Goal: Information Seeking & Learning: Learn about a topic

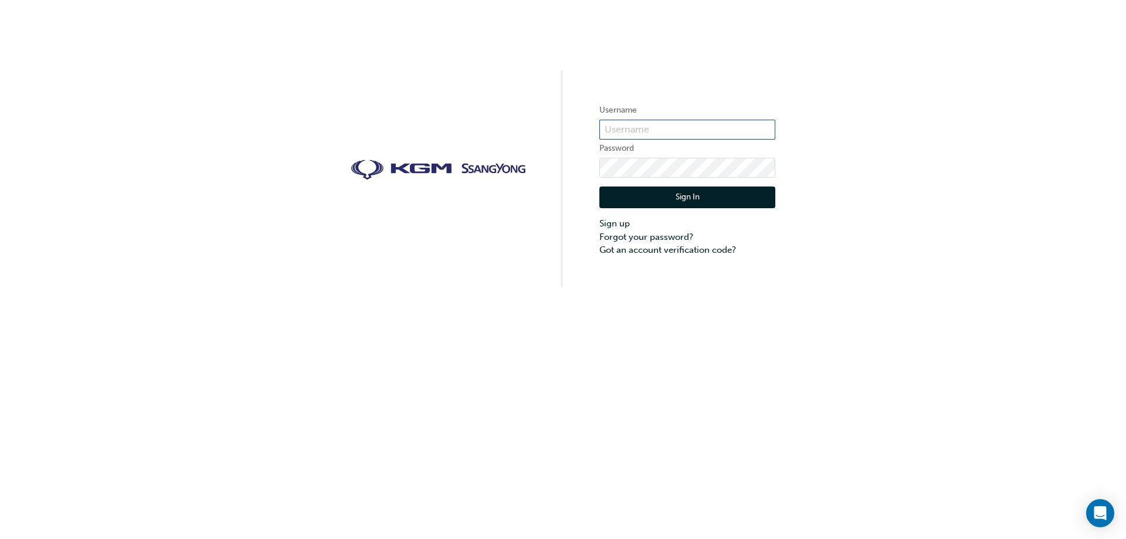
click at [700, 123] on input "text" at bounding box center [687, 130] width 176 height 20
type input "R"
type input "[PERSON_NAME][EMAIL_ADDRESS][PERSON_NAME][DOMAIN_NAME]"
click at [688, 194] on button "Sign In" at bounding box center [687, 197] width 176 height 22
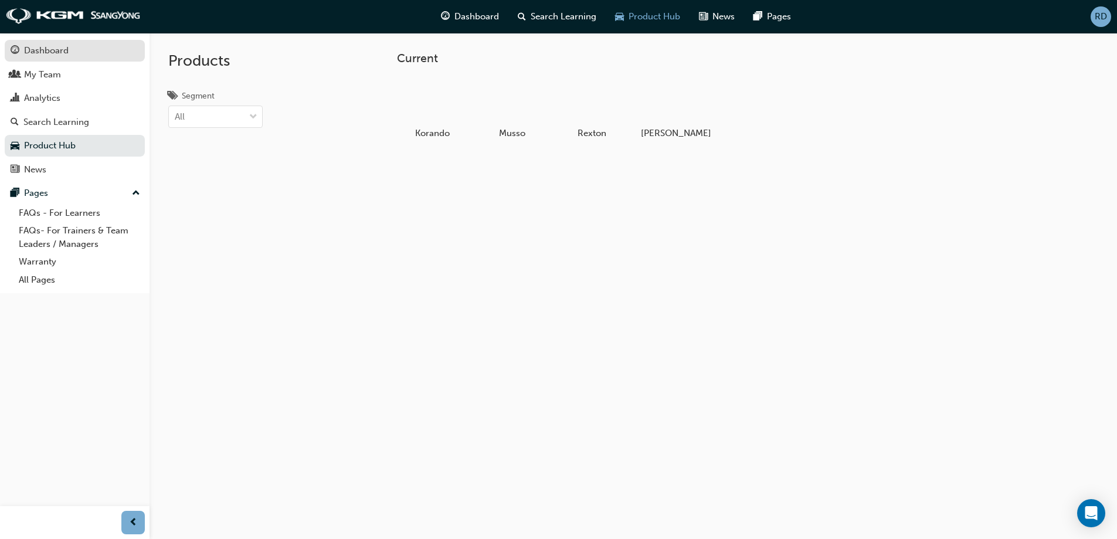
click at [54, 47] on div "Dashboard" at bounding box center [46, 50] width 45 height 13
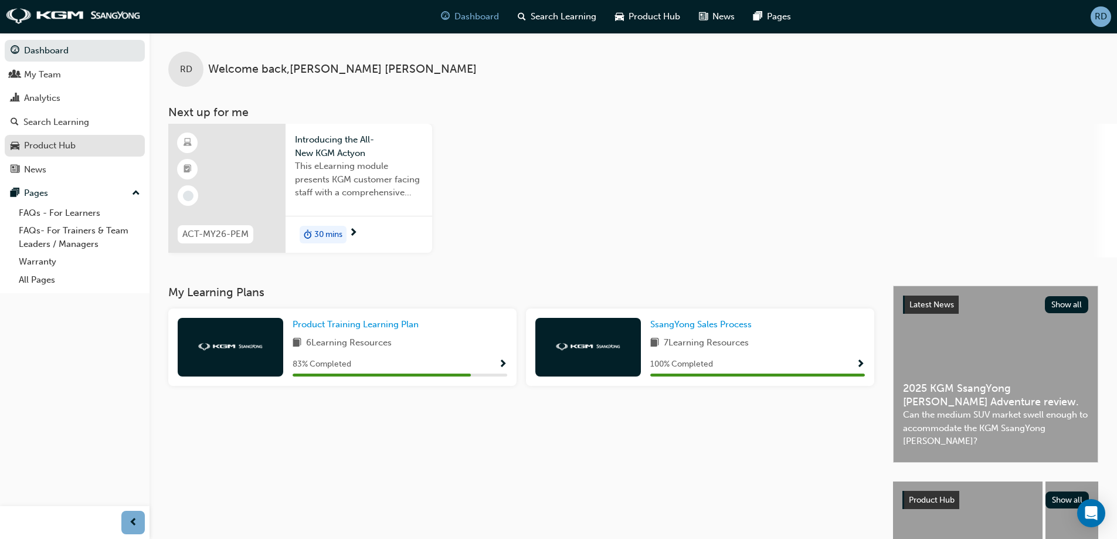
click at [53, 149] on div "Product Hub" at bounding box center [50, 145] width 52 height 13
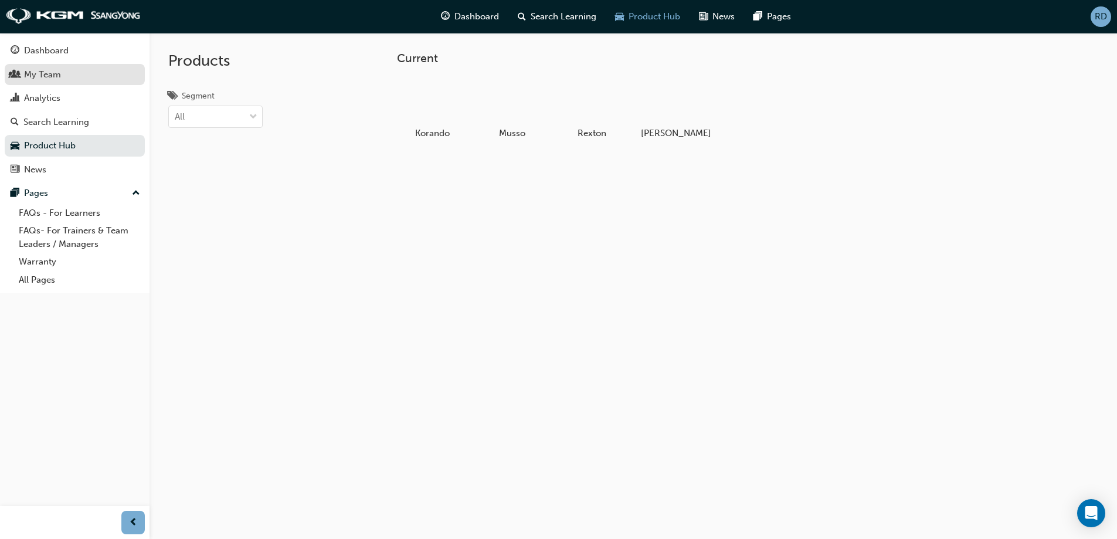
click at [52, 69] on div "My Team" at bounding box center [42, 74] width 37 height 13
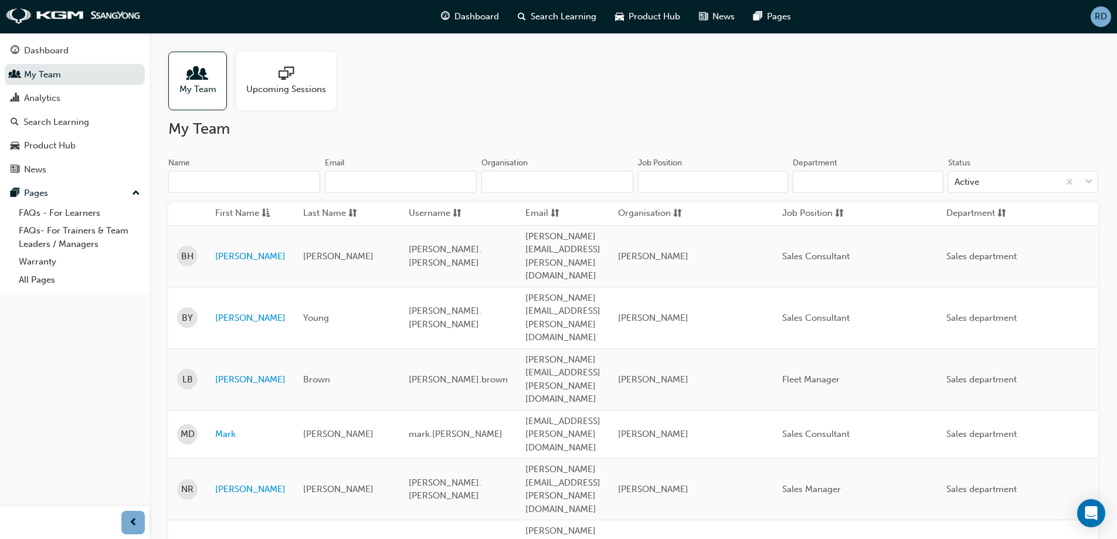
click at [293, 72] on span "sessionType_ONLINE_URL-icon" at bounding box center [286, 74] width 15 height 16
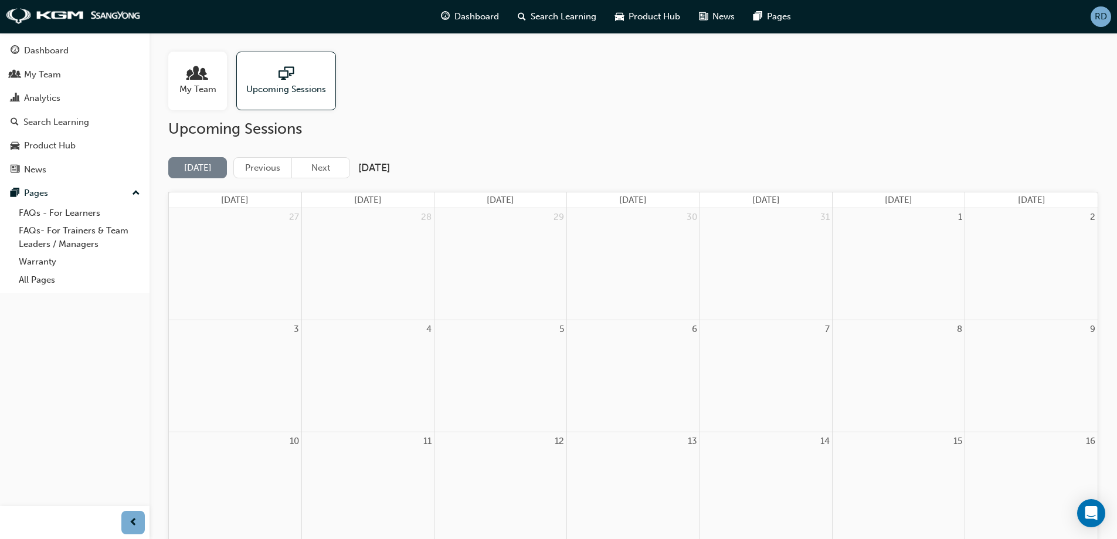
click at [195, 77] on span "people-icon" at bounding box center [197, 74] width 15 height 16
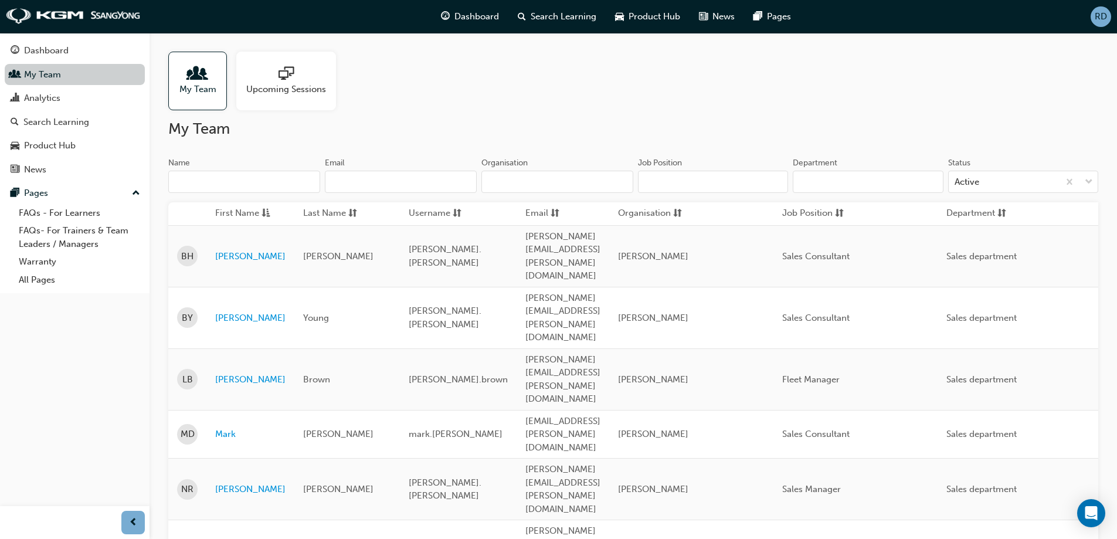
click at [55, 72] on link "My Team" at bounding box center [75, 75] width 140 height 22
click at [57, 49] on div "Dashboard" at bounding box center [46, 50] width 45 height 13
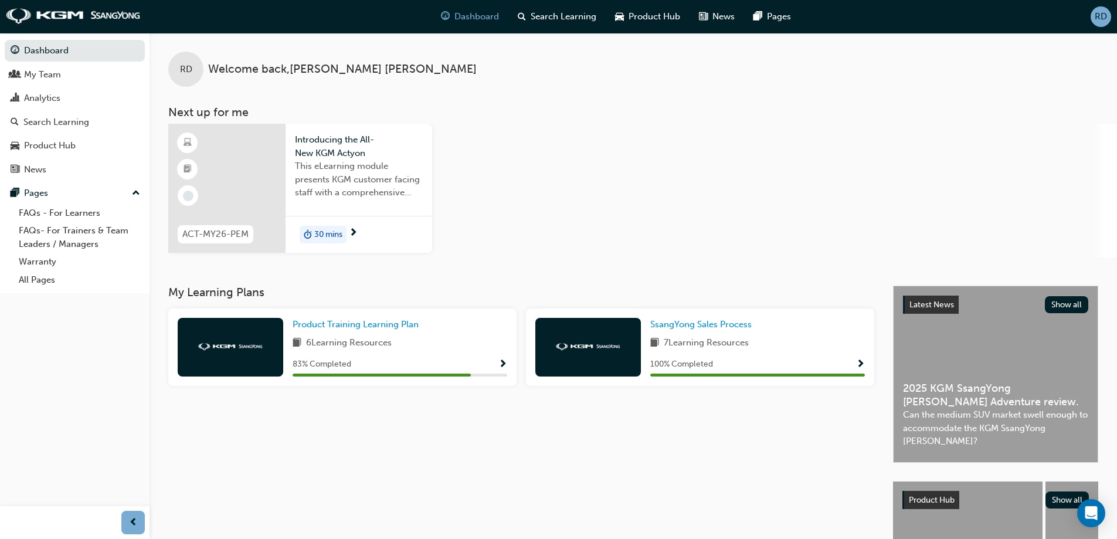
click at [324, 229] on span "30 mins" at bounding box center [328, 234] width 28 height 13
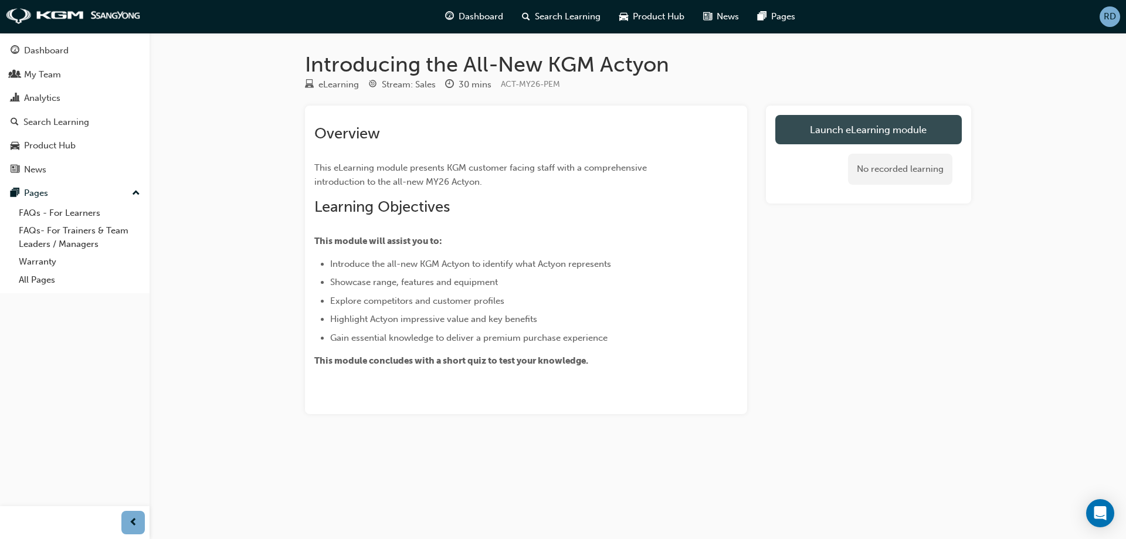
click at [880, 124] on link "Launch eLearning module" at bounding box center [868, 129] width 186 height 29
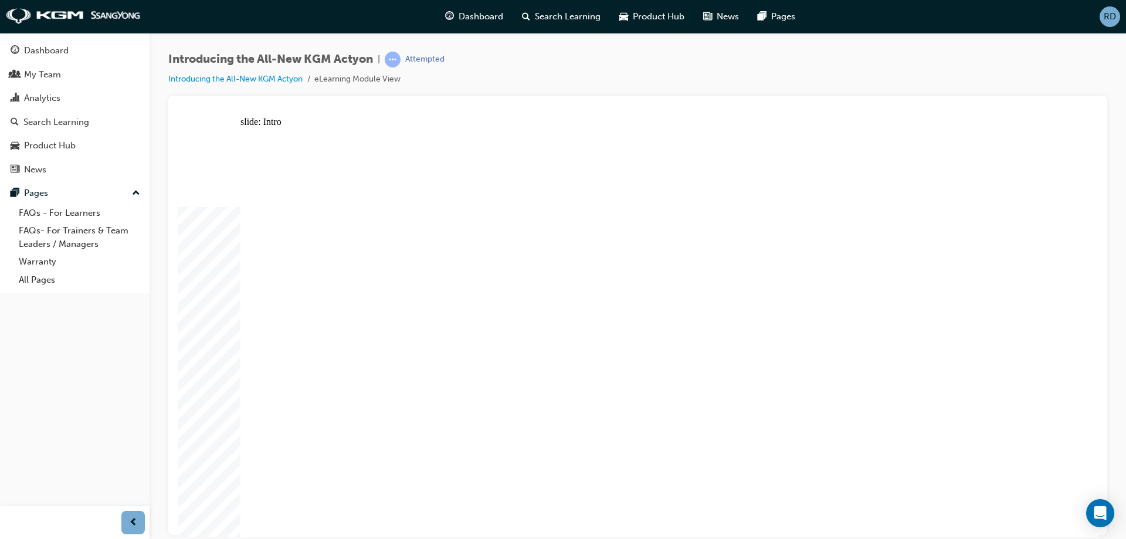
click at [1095, 295] on div "slide: Intro Rectangle 3 Rectangle 1 Rectangle 2 THE ALL-NEW KGM ACTYON SUV Rec…" at bounding box center [638, 326] width 920 height 420
click at [1087, 329] on div "slide: Learning Objectives Rectangle LEARNING OBJECTIVES arrow_white.png arrow_…" at bounding box center [638, 326] width 920 height 420
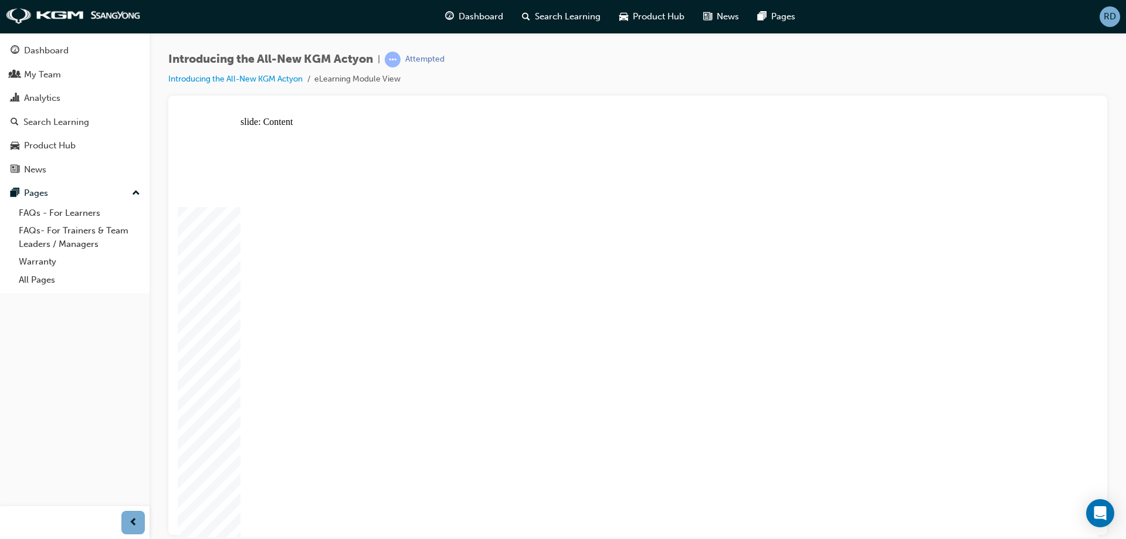
drag, startPoint x: 849, startPoint y: 330, endPoint x: 895, endPoint y: 367, distance: 59.3
drag, startPoint x: 997, startPoint y: 478, endPoint x: 843, endPoint y: 510, distance: 157.3
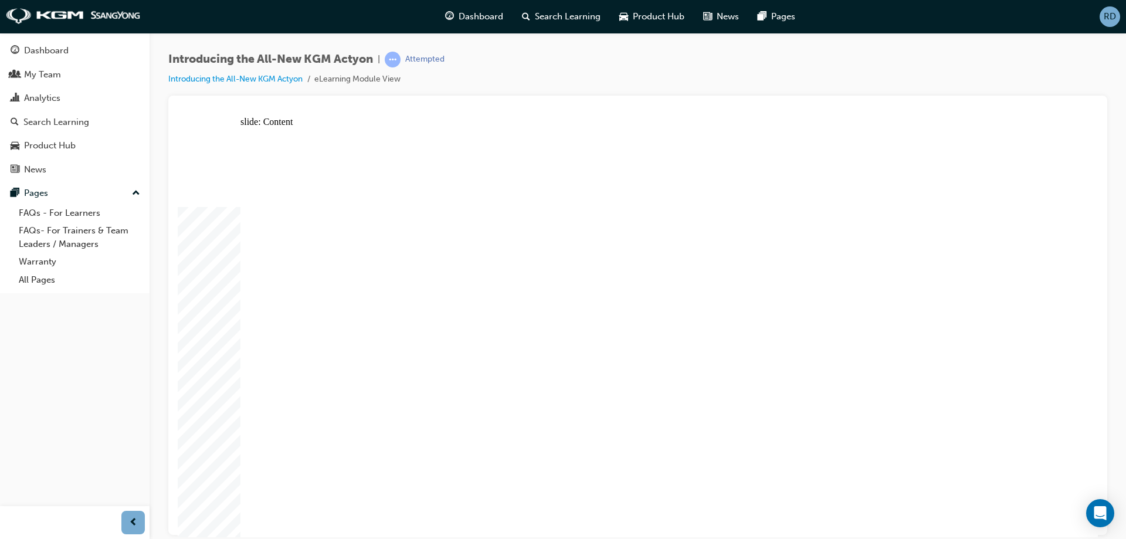
drag, startPoint x: 832, startPoint y: 270, endPoint x: 826, endPoint y: 276, distance: 8.7
drag, startPoint x: 490, startPoint y: 317, endPoint x: 836, endPoint y: 254, distance: 351.6
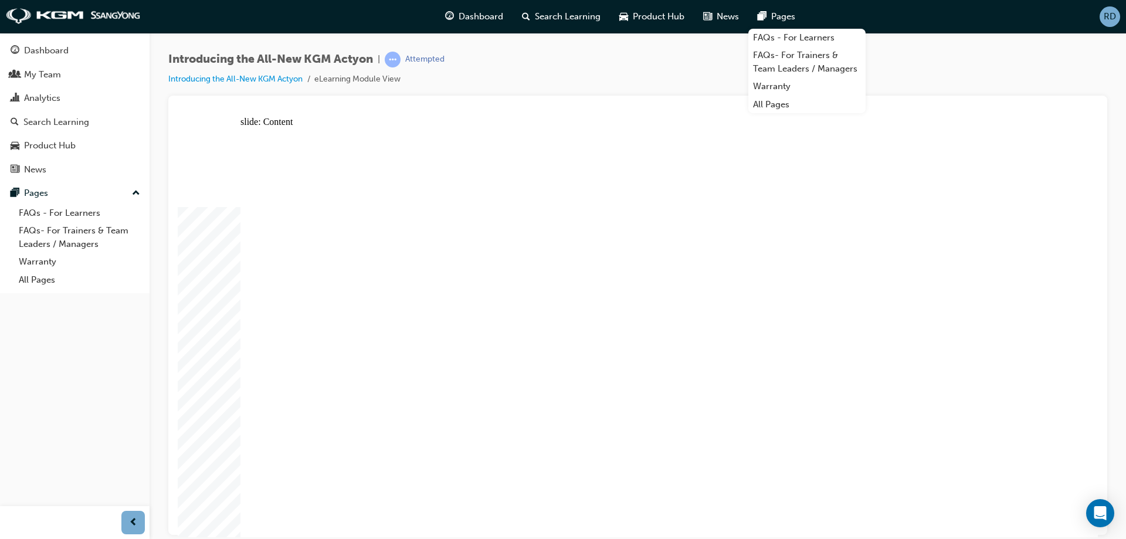
drag, startPoint x: 308, startPoint y: 257, endPoint x: 317, endPoint y: 256, distance: 8.2
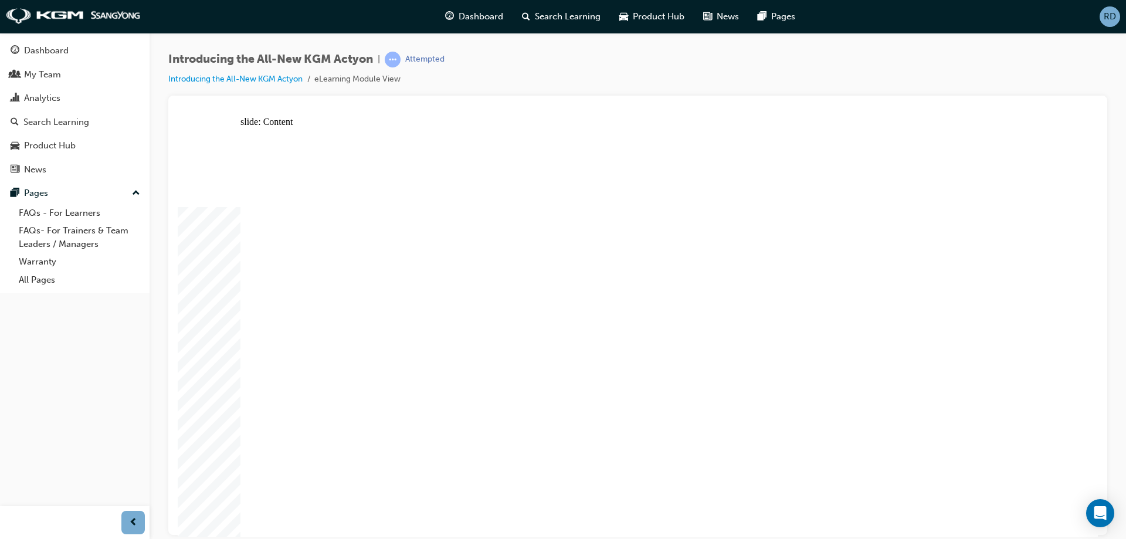
drag, startPoint x: 320, startPoint y: 219, endPoint x: 324, endPoint y: 198, distance: 22.1
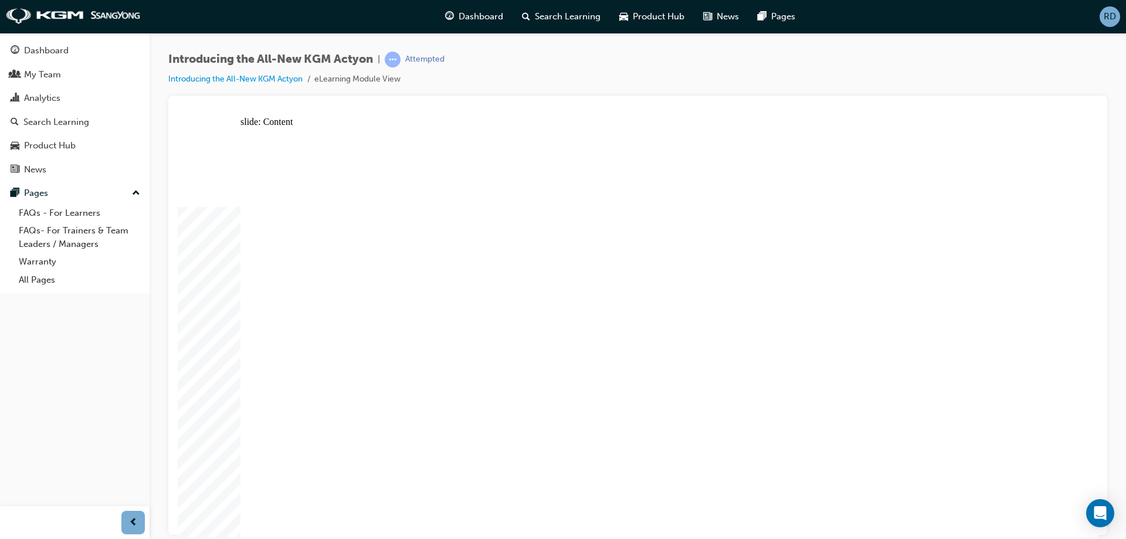
drag, startPoint x: 426, startPoint y: 259, endPoint x: 424, endPoint y: 334, distance: 75.1
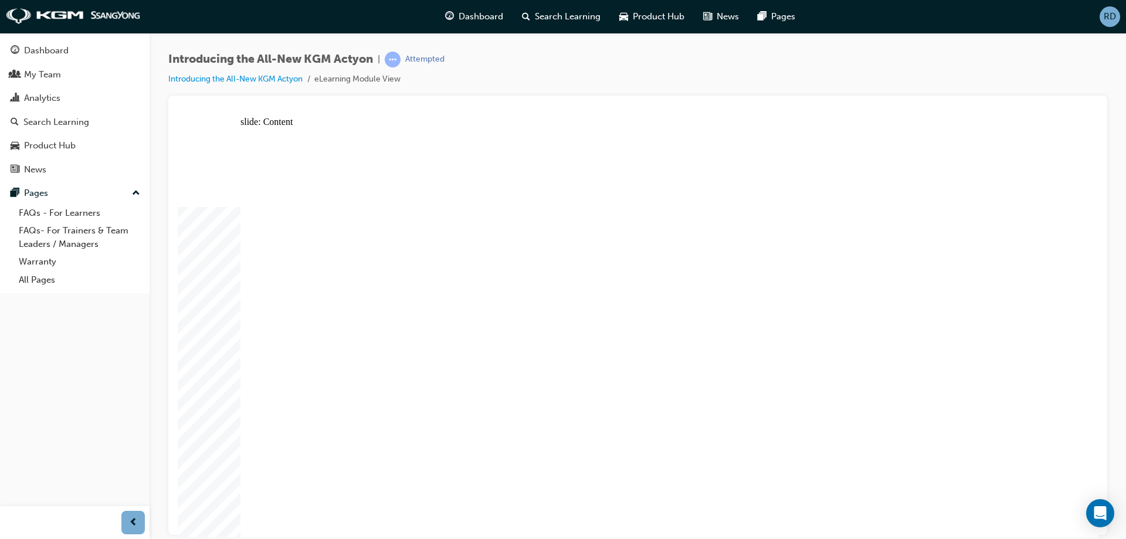
drag, startPoint x: 958, startPoint y: 254, endPoint x: 961, endPoint y: 243, distance: 11.7
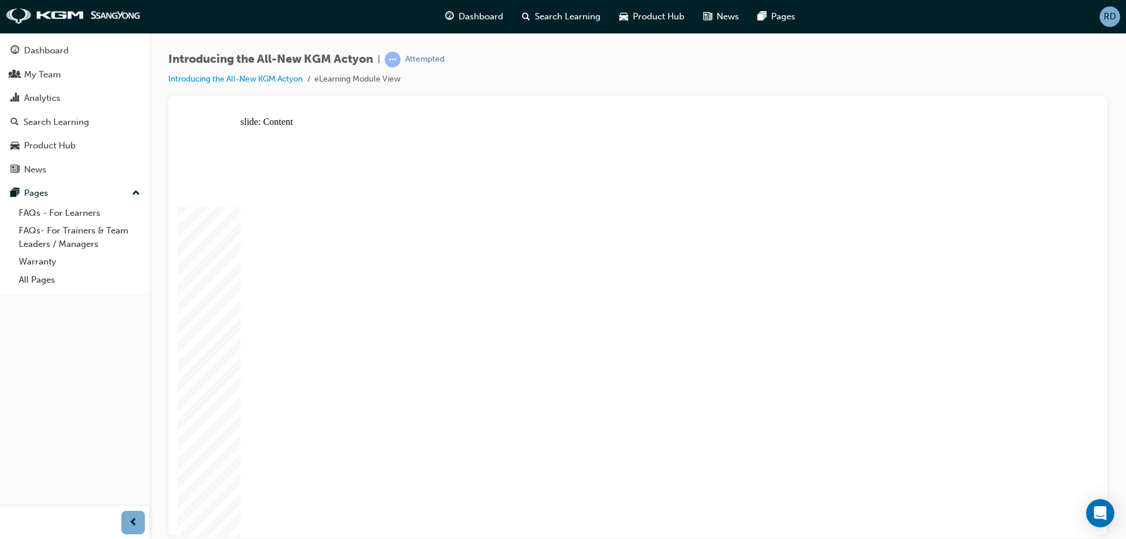
drag, startPoint x: 962, startPoint y: 195, endPoint x: 961, endPoint y: 201, distance: 6.6
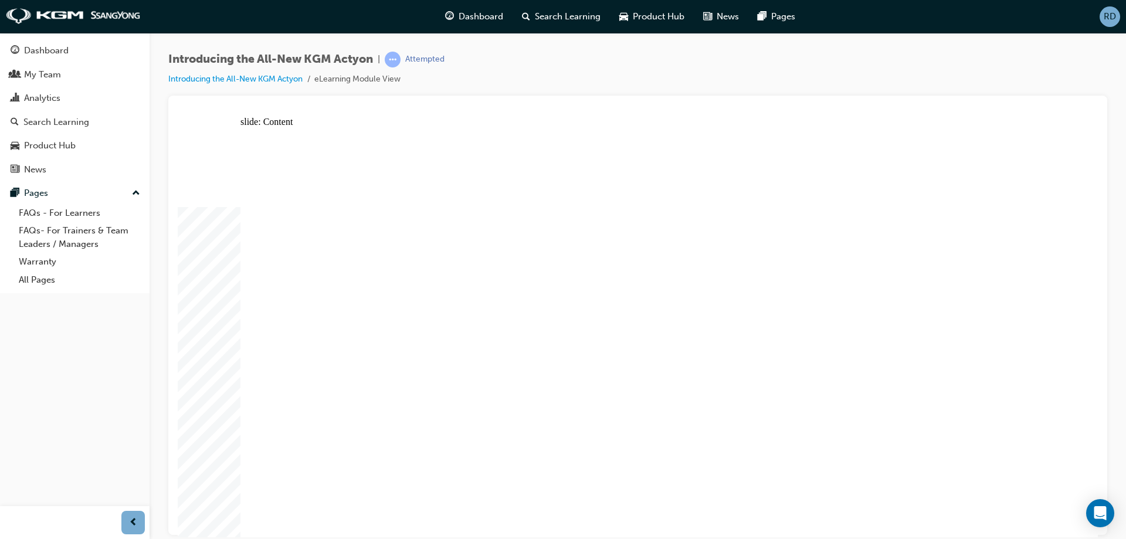
drag, startPoint x: 962, startPoint y: 239, endPoint x: 964, endPoint y: 218, distance: 21.2
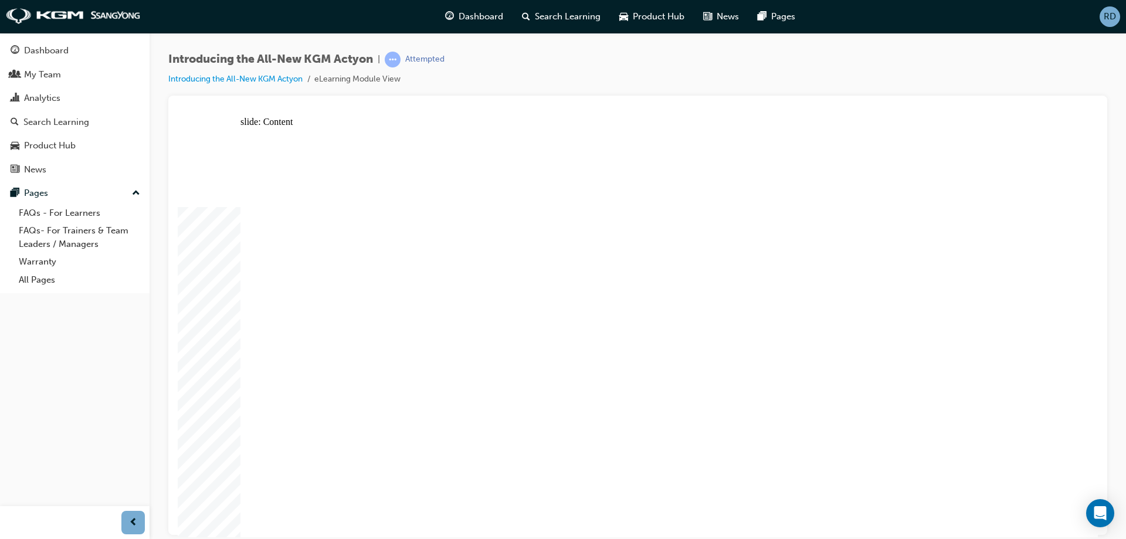
drag, startPoint x: 724, startPoint y: 427, endPoint x: 780, endPoint y: 405, distance: 60.8
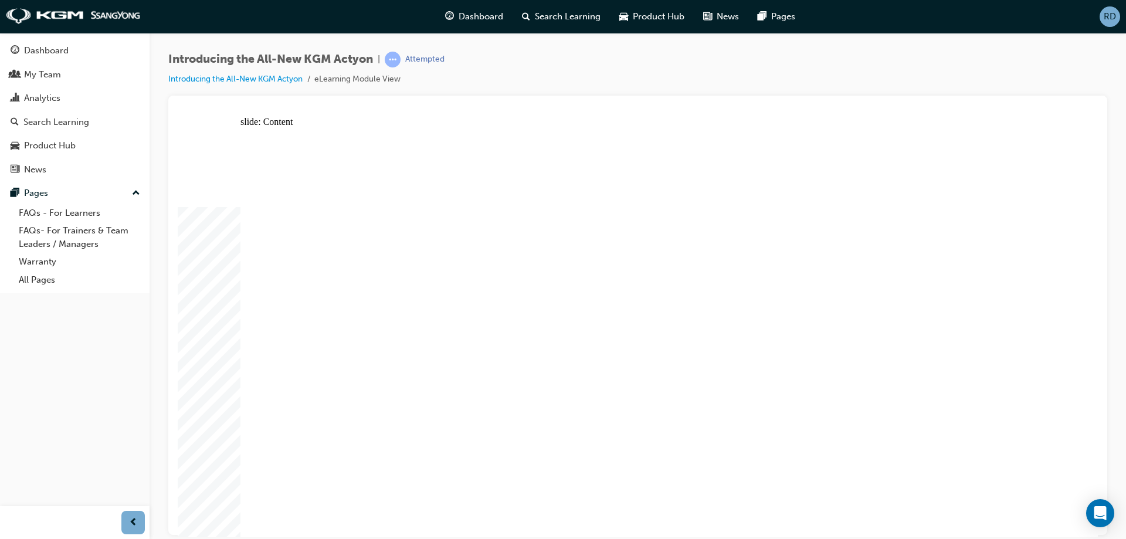
drag, startPoint x: 627, startPoint y: 234, endPoint x: 620, endPoint y: 249, distance: 16.3
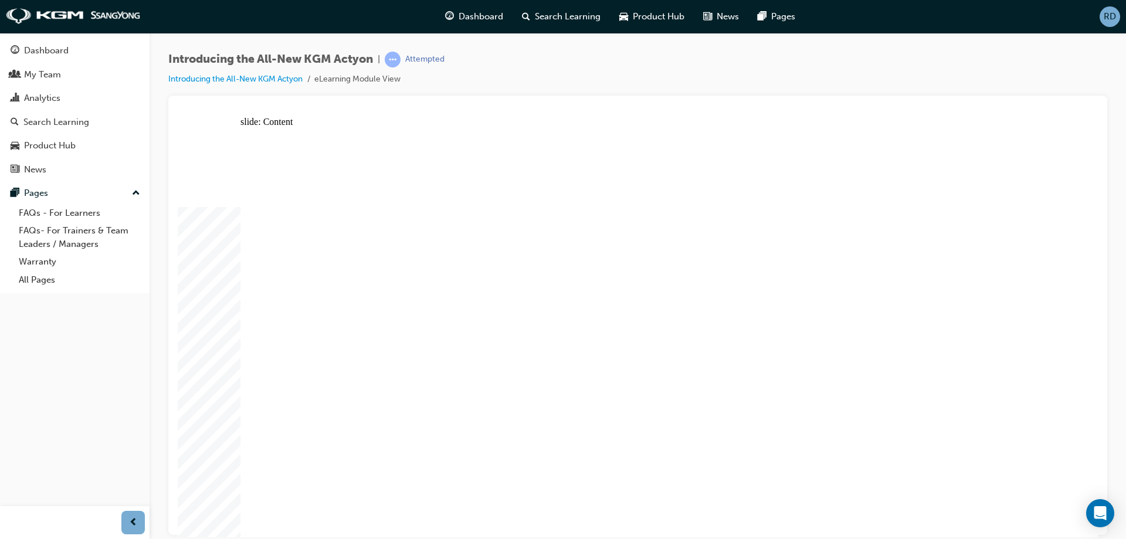
radio input "true"
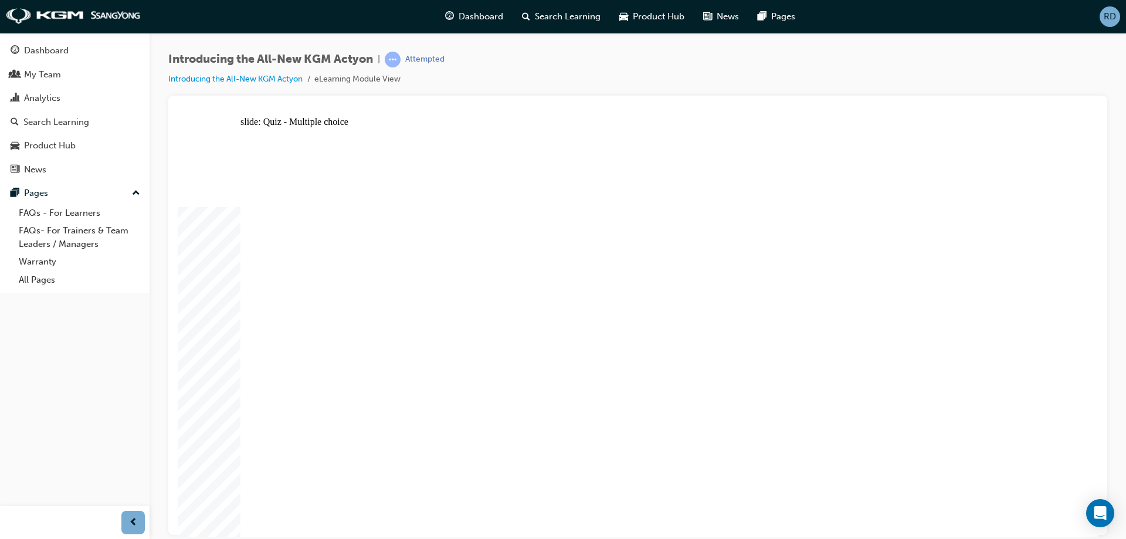
radio input "true"
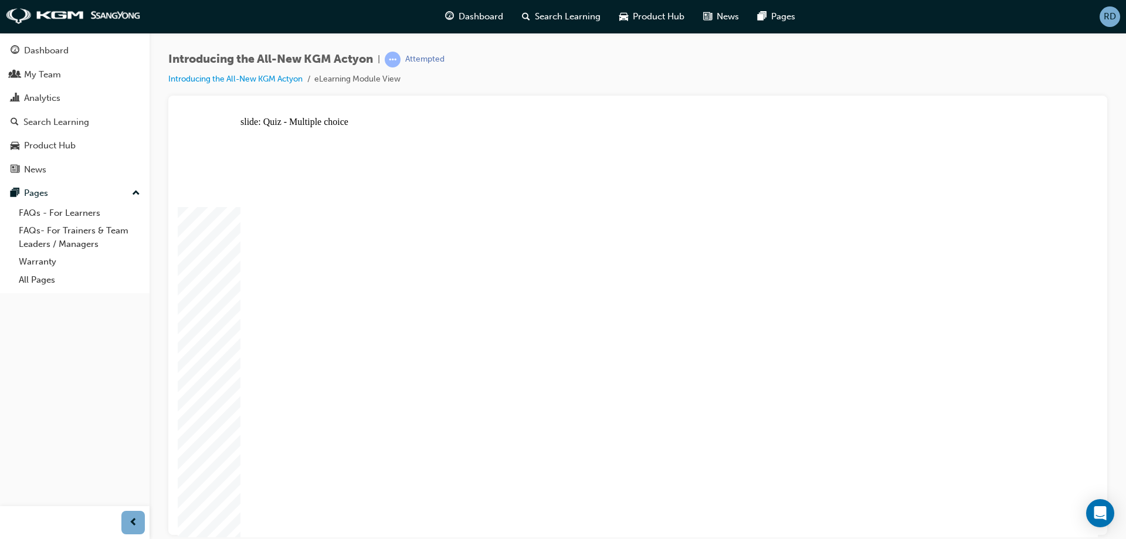
radio input "true"
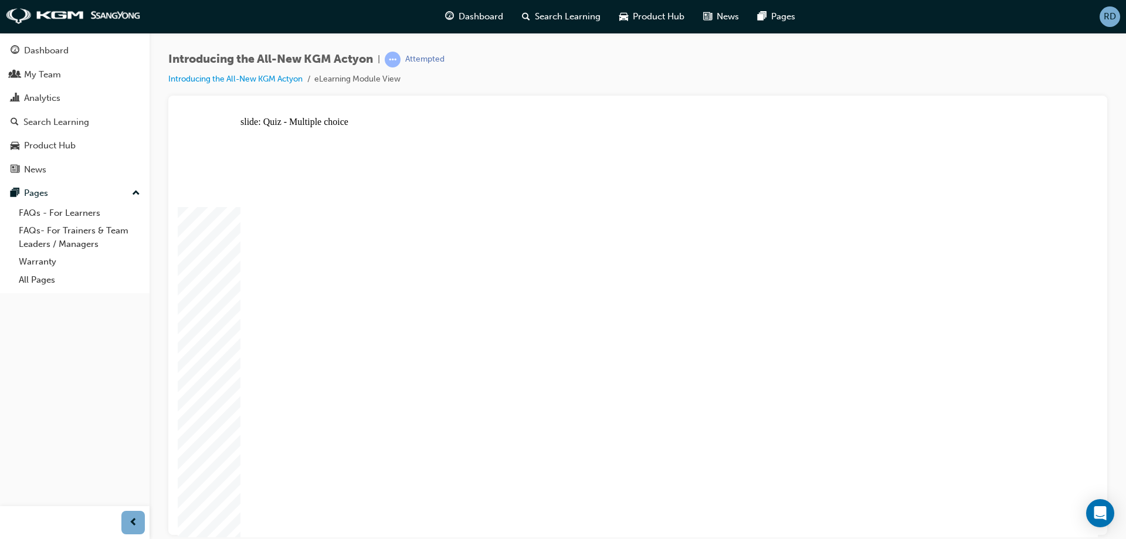
radio input "true"
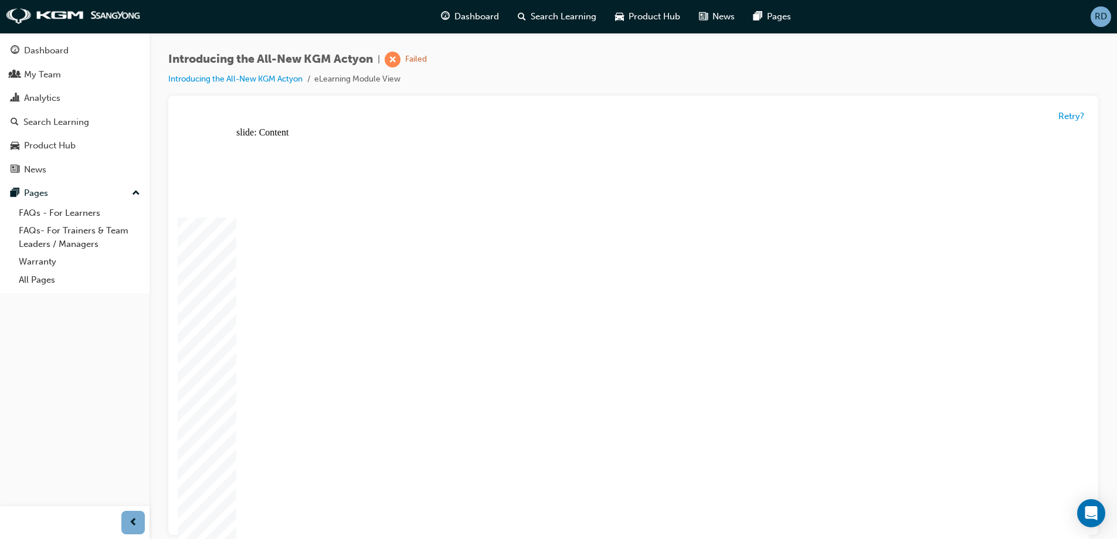
radio input "true"
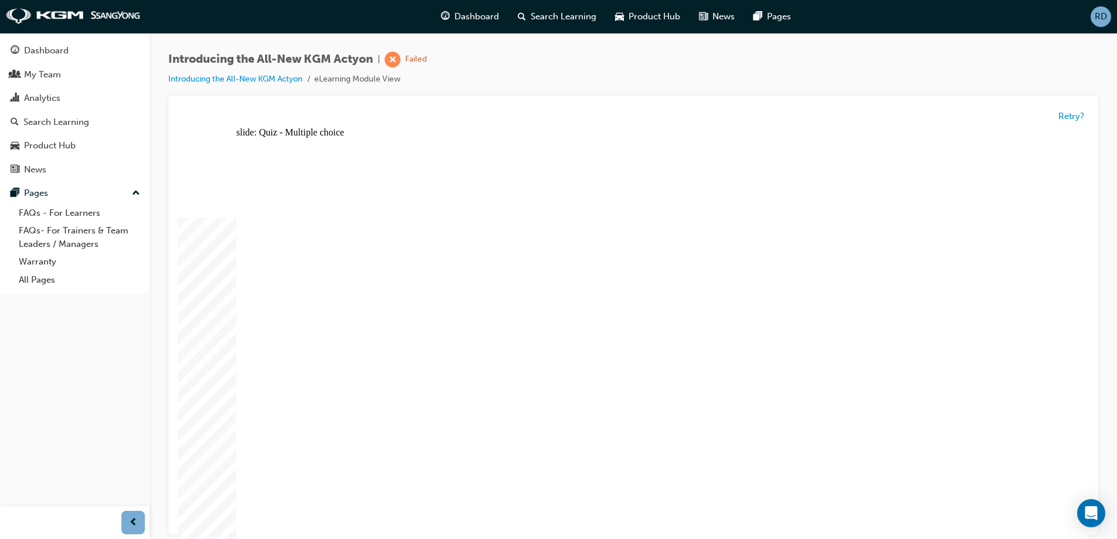
radio input "true"
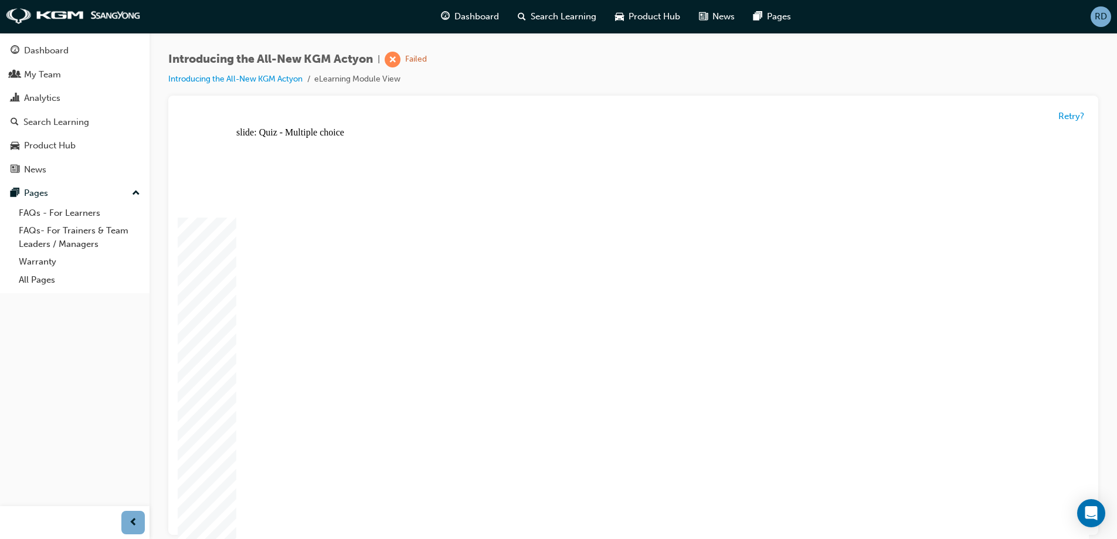
radio input "true"
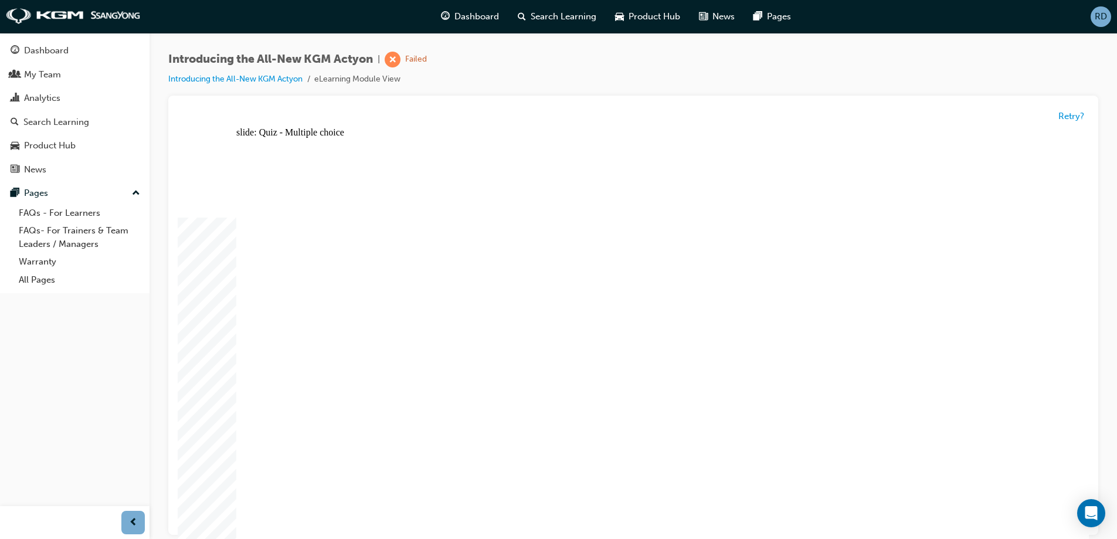
radio input "true"
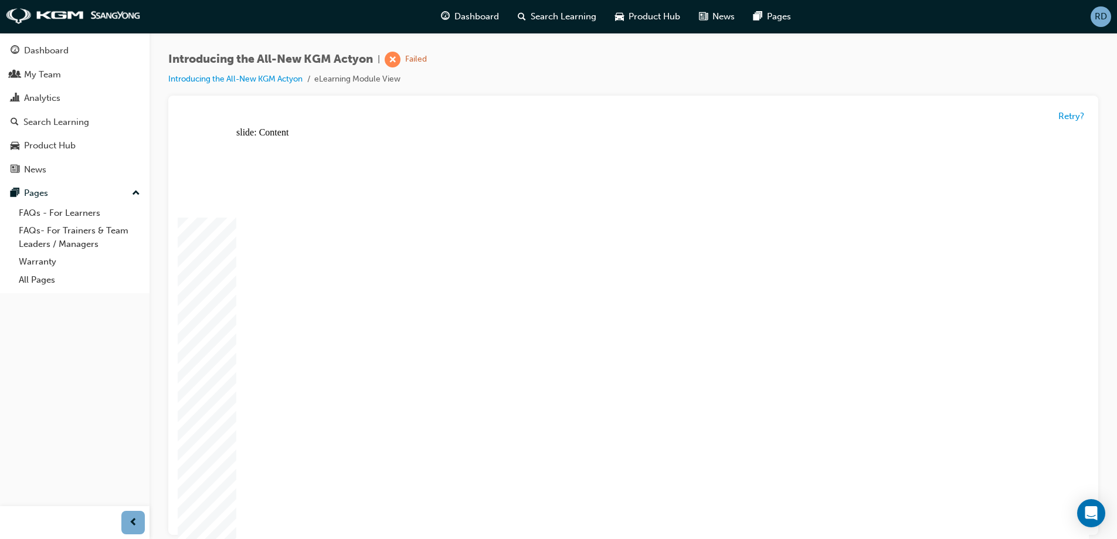
radio input "true"
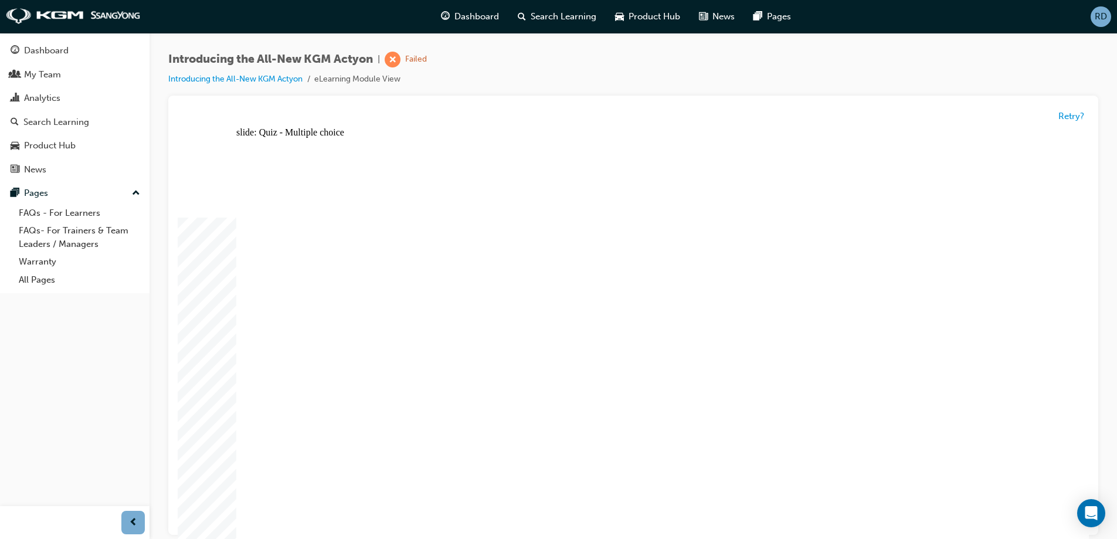
radio input "true"
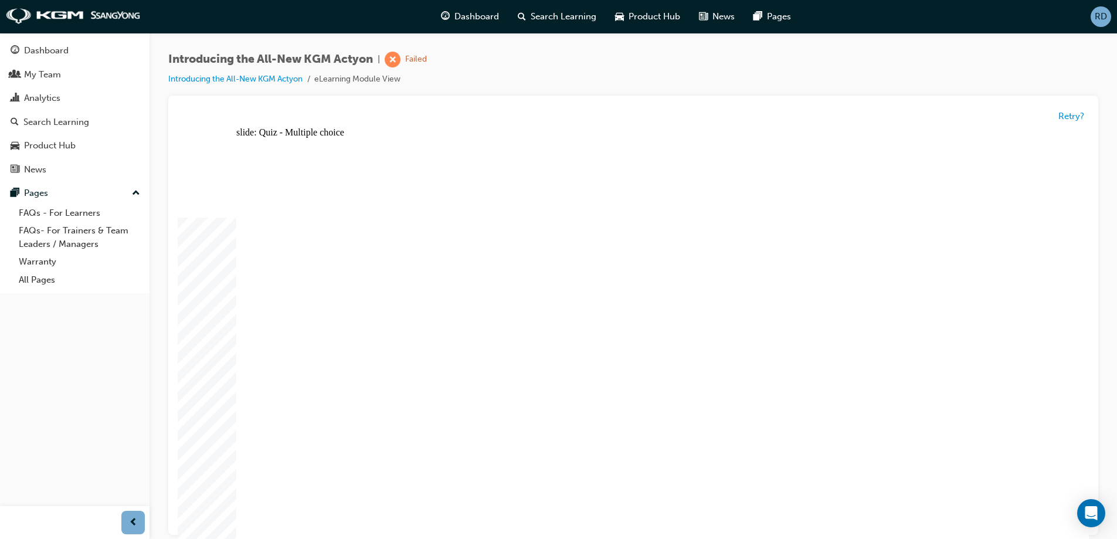
radio input "true"
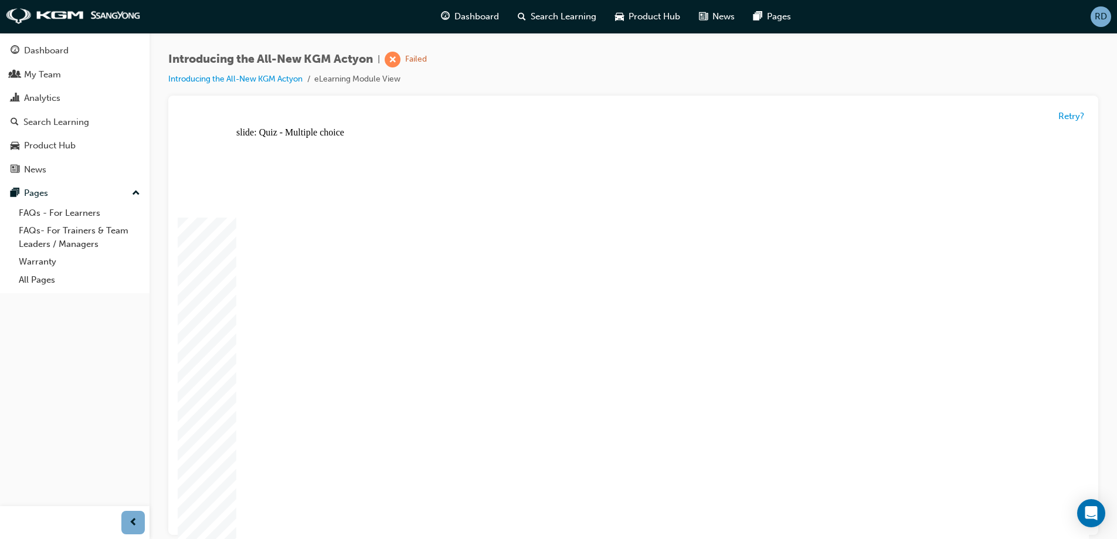
radio input "true"
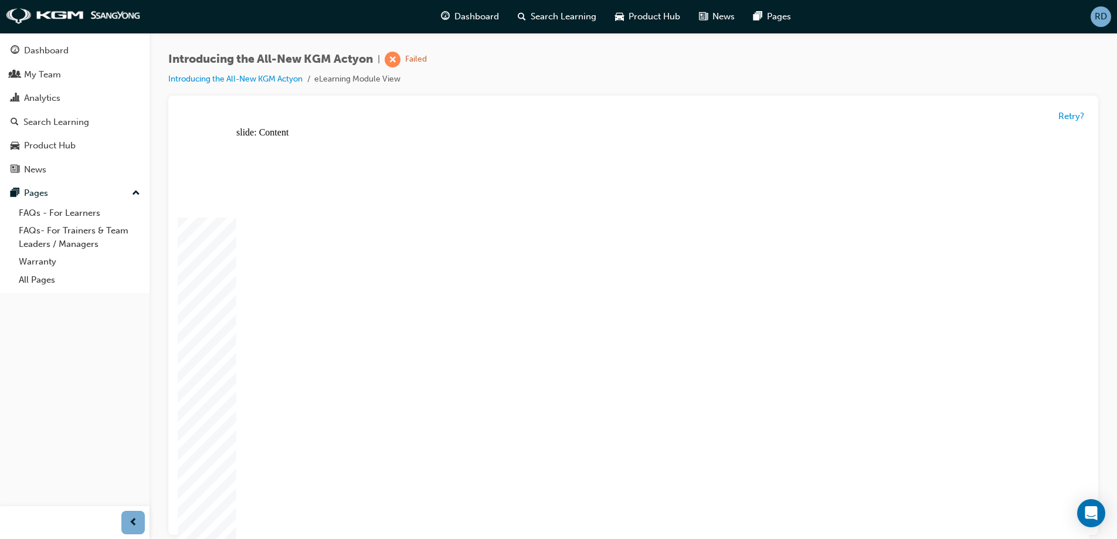
radio input "true"
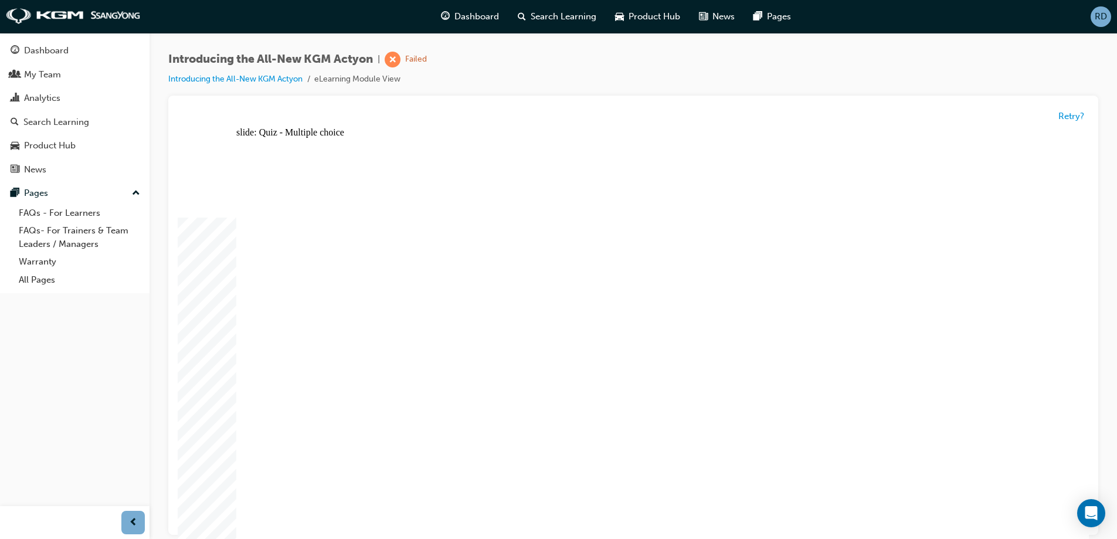
radio input "true"
drag, startPoint x: 530, startPoint y: 459, endPoint x: 533, endPoint y: 448, distance: 11.0
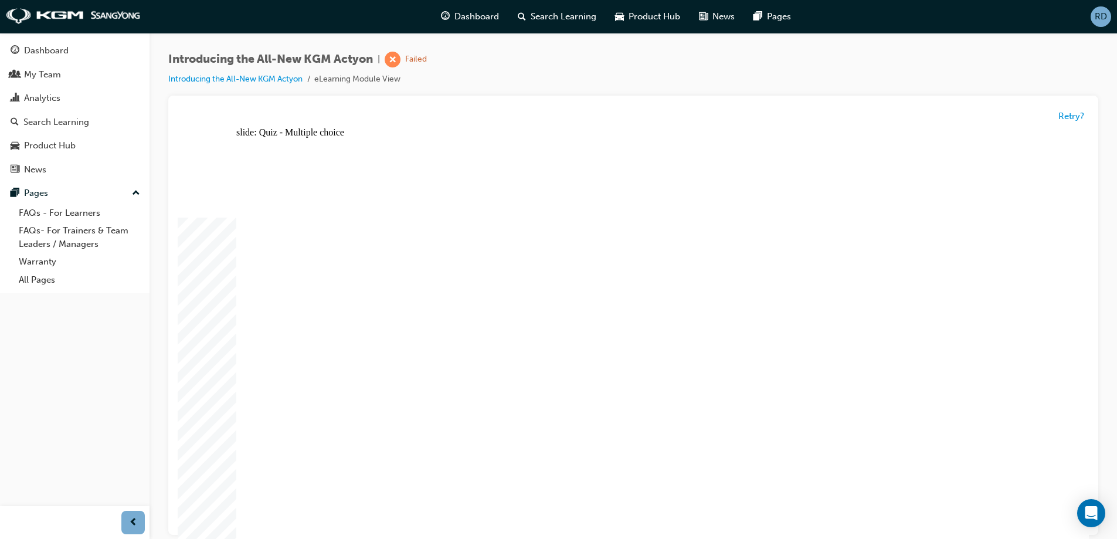
radio input "true"
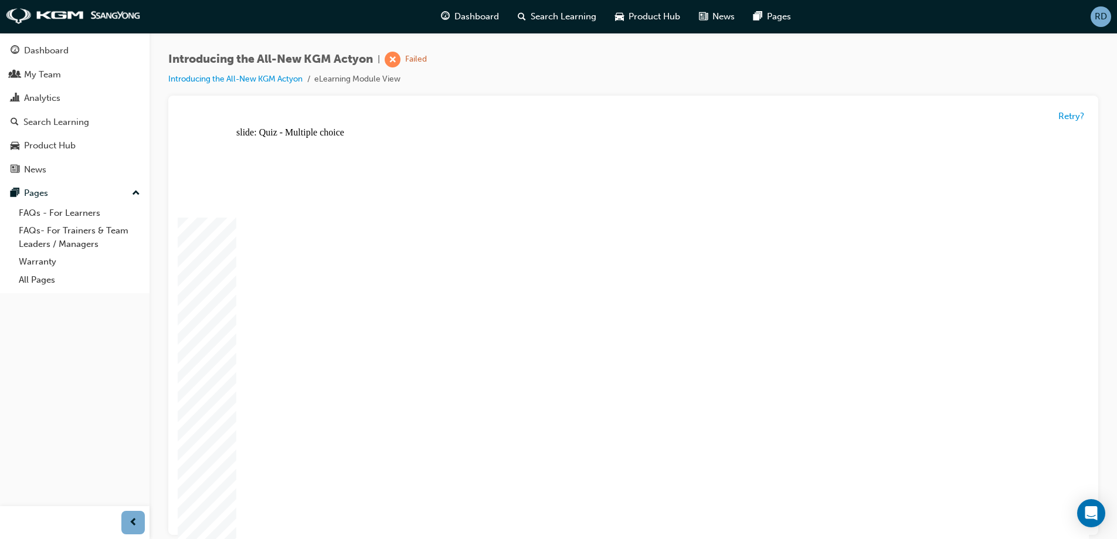
radio input "true"
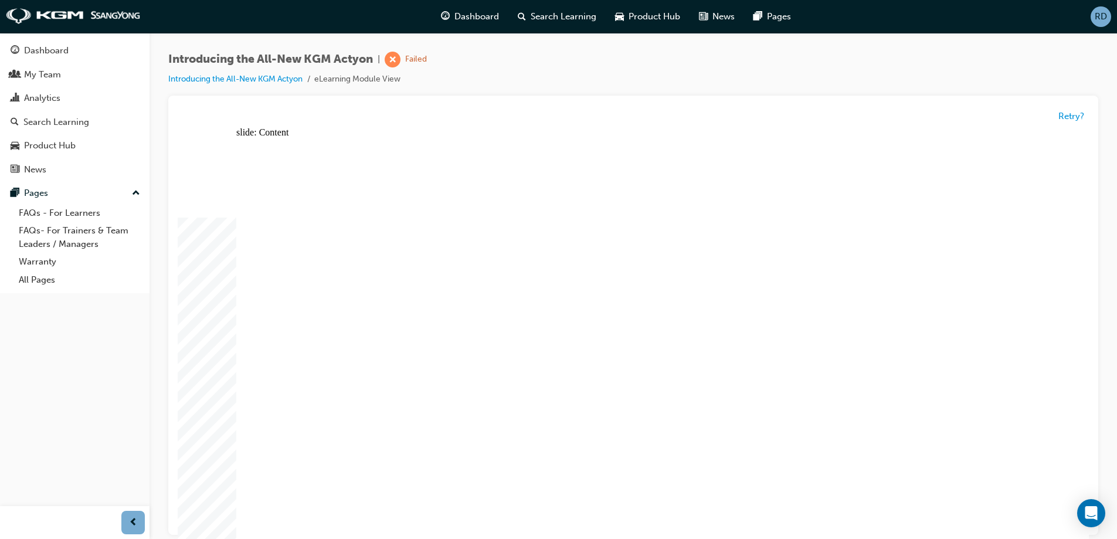
radio input "true"
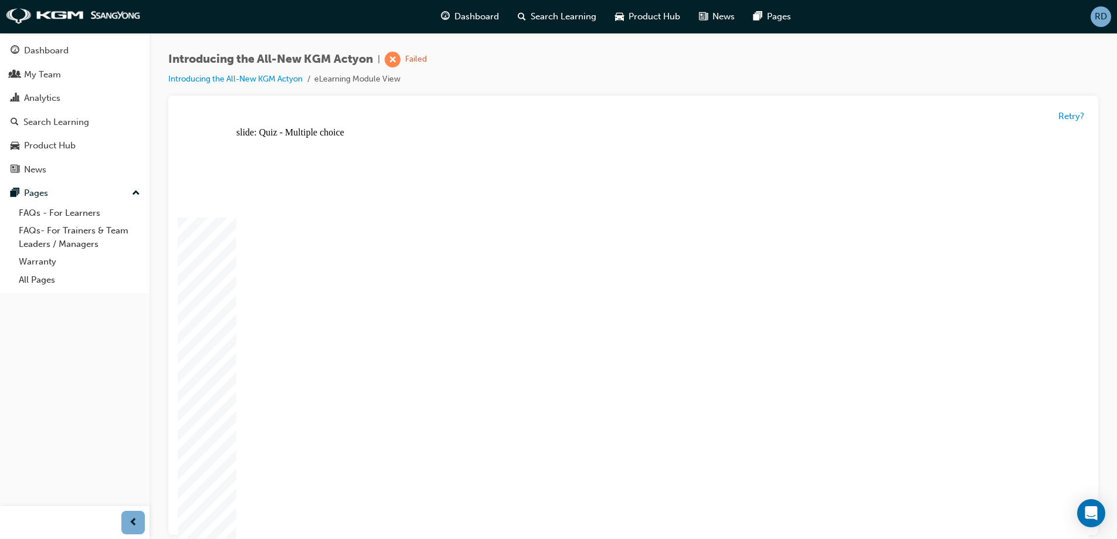
radio input "true"
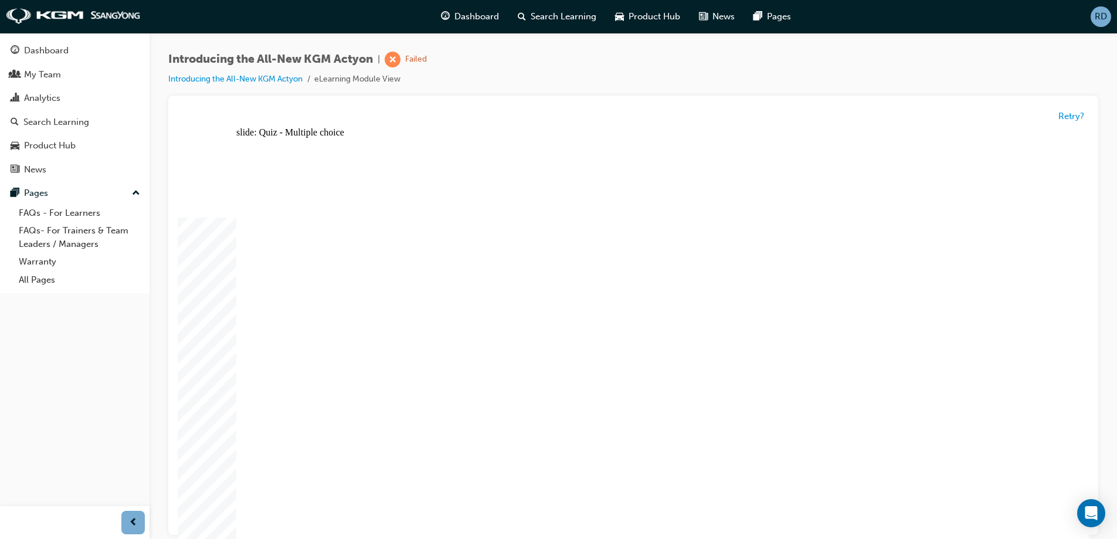
radio input "true"
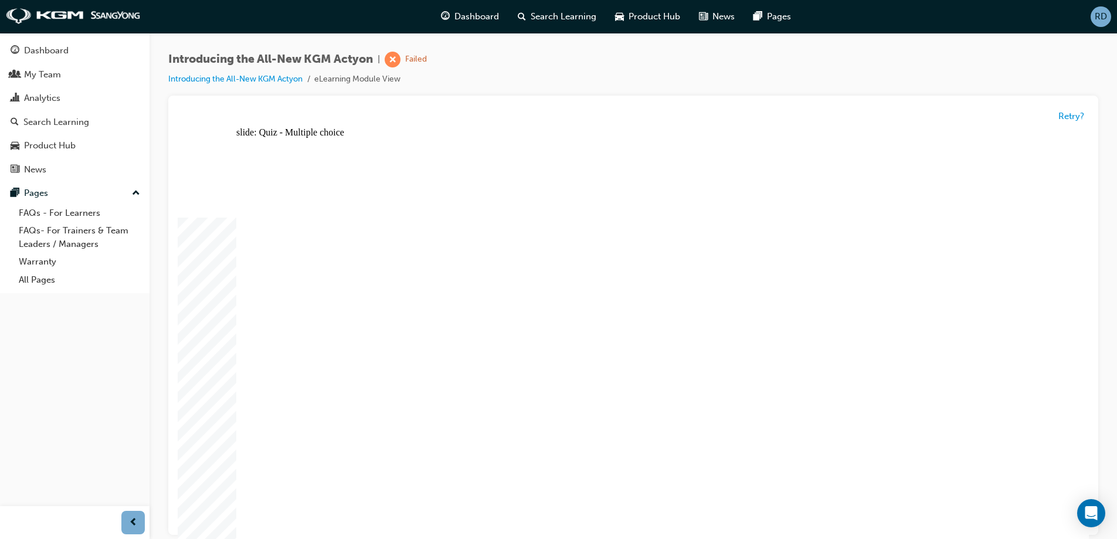
radio input "true"
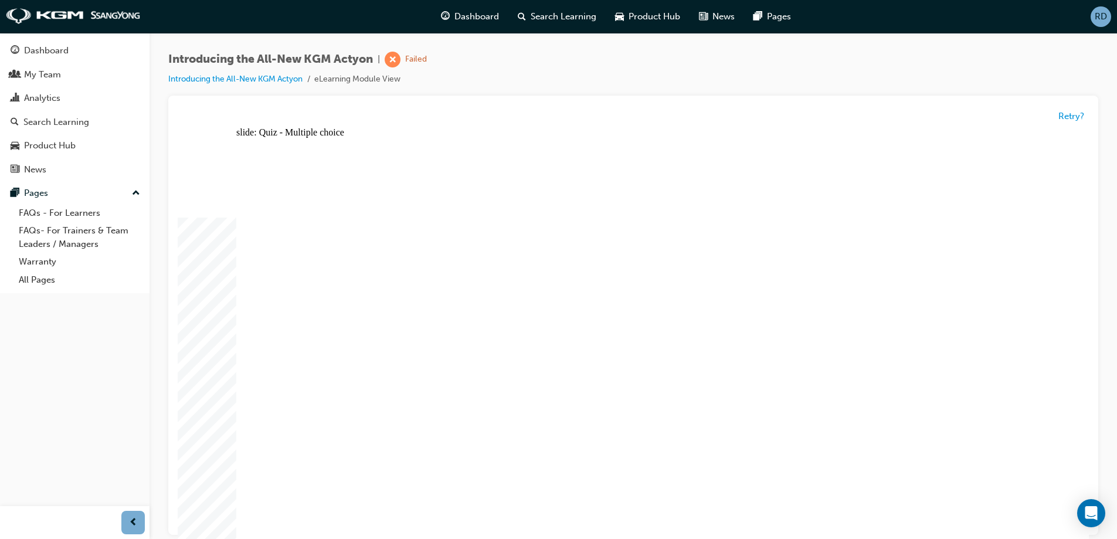
click at [50, 74] on div "My Team" at bounding box center [42, 74] width 37 height 13
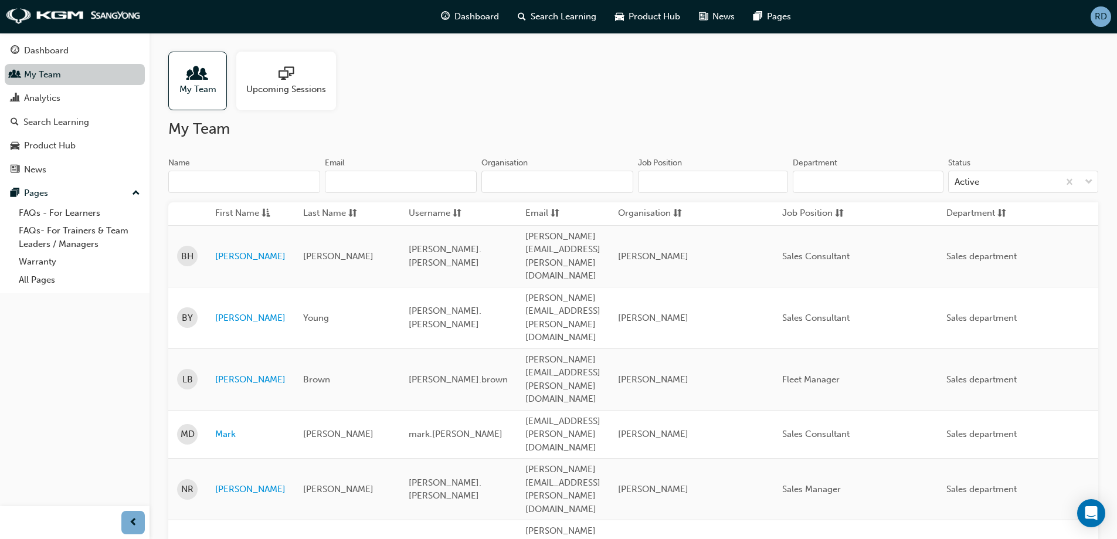
click at [47, 70] on link "My Team" at bounding box center [75, 75] width 140 height 22
click at [47, 52] on div "Dashboard" at bounding box center [46, 50] width 45 height 13
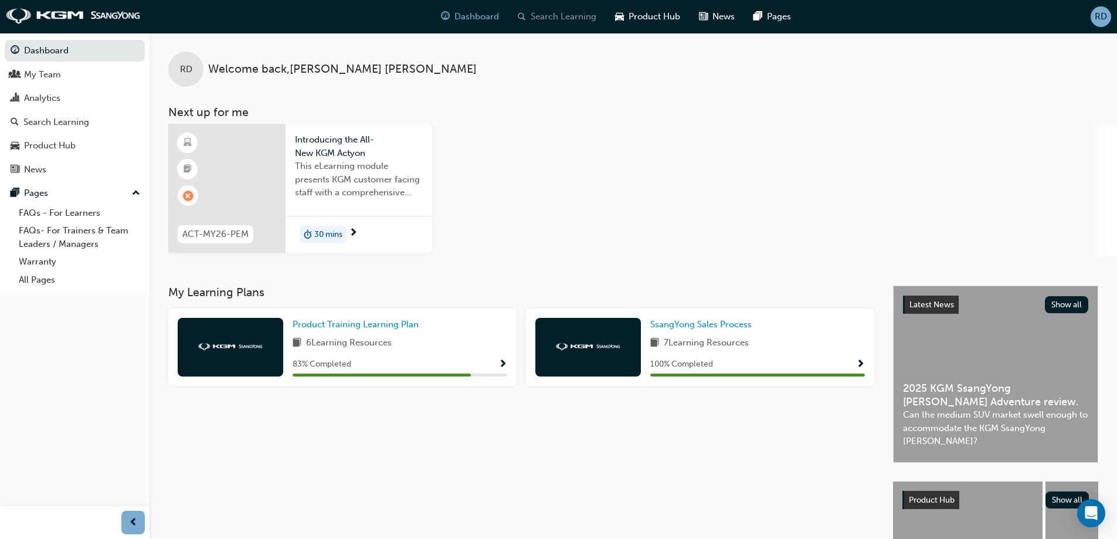
click at [550, 5] on div "Search Learning" at bounding box center [556, 17] width 97 height 24
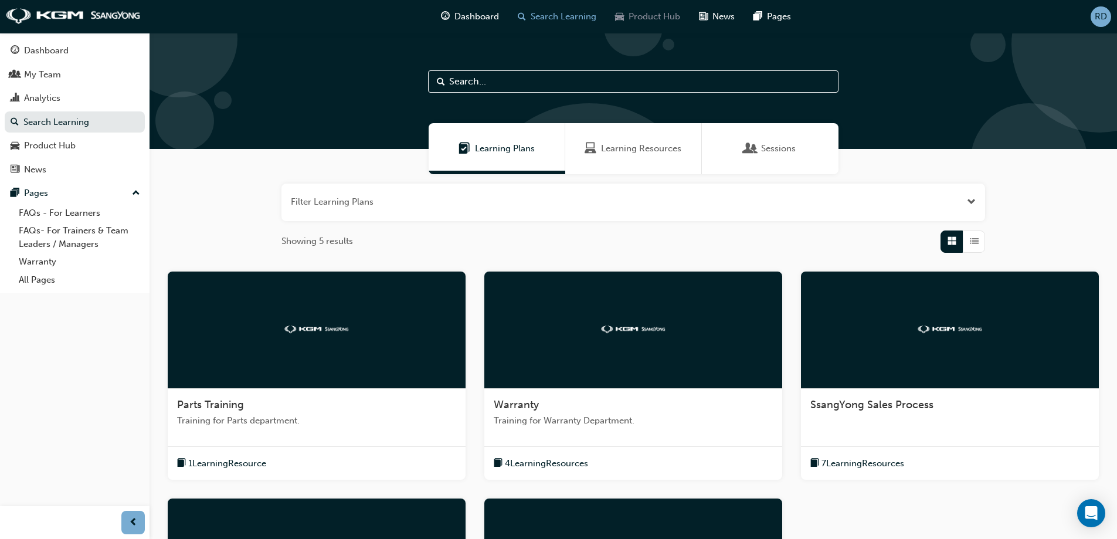
click at [645, 15] on span "Product Hub" at bounding box center [655, 16] width 52 height 13
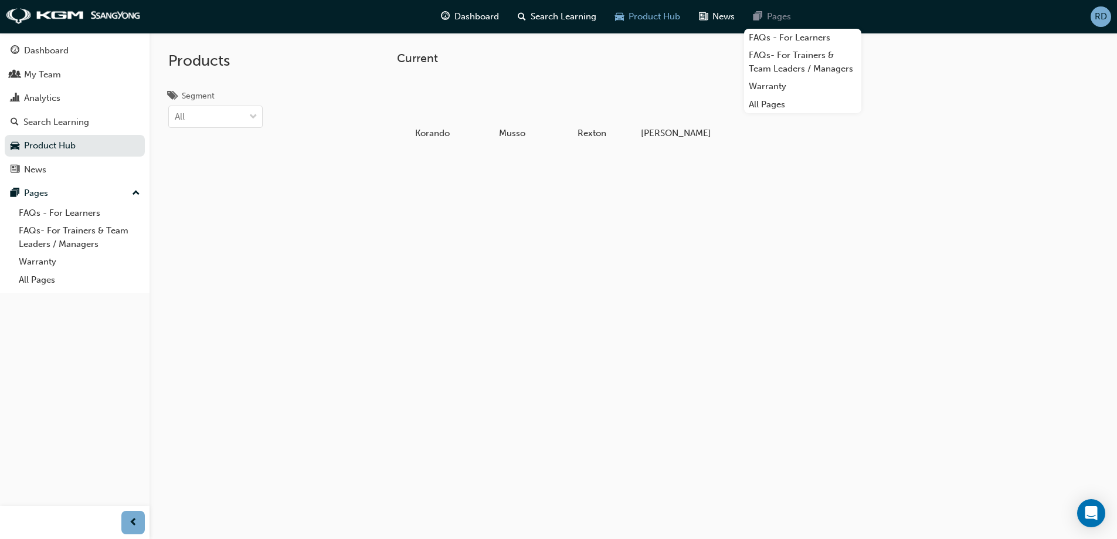
click at [781, 18] on span "Pages" at bounding box center [779, 16] width 24 height 13
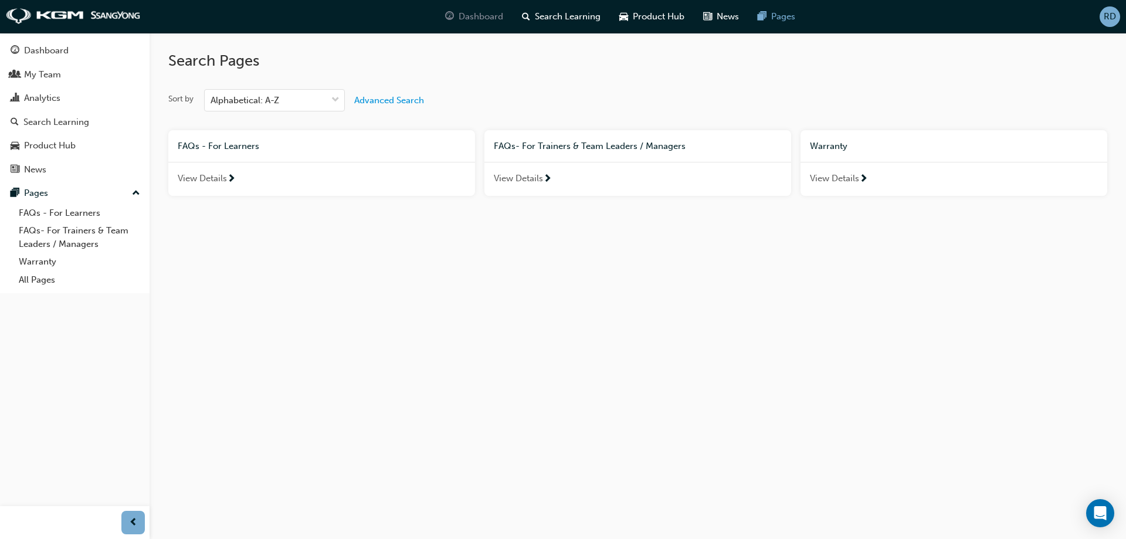
click at [486, 18] on span "Dashboard" at bounding box center [481, 16] width 45 height 13
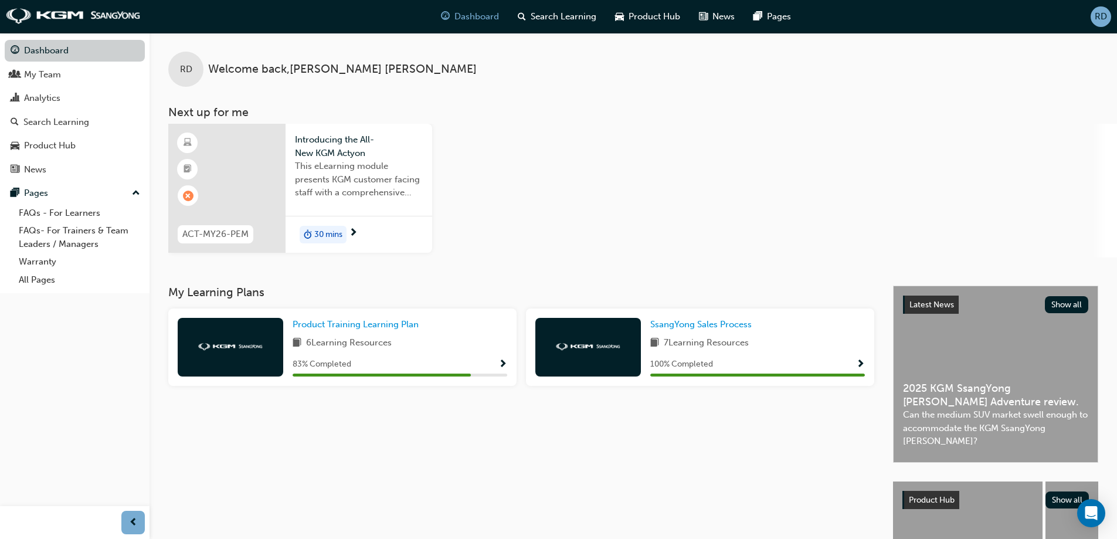
click at [47, 46] on link "Dashboard" at bounding box center [75, 51] width 140 height 22
click at [30, 74] on div "My Team" at bounding box center [42, 74] width 37 height 13
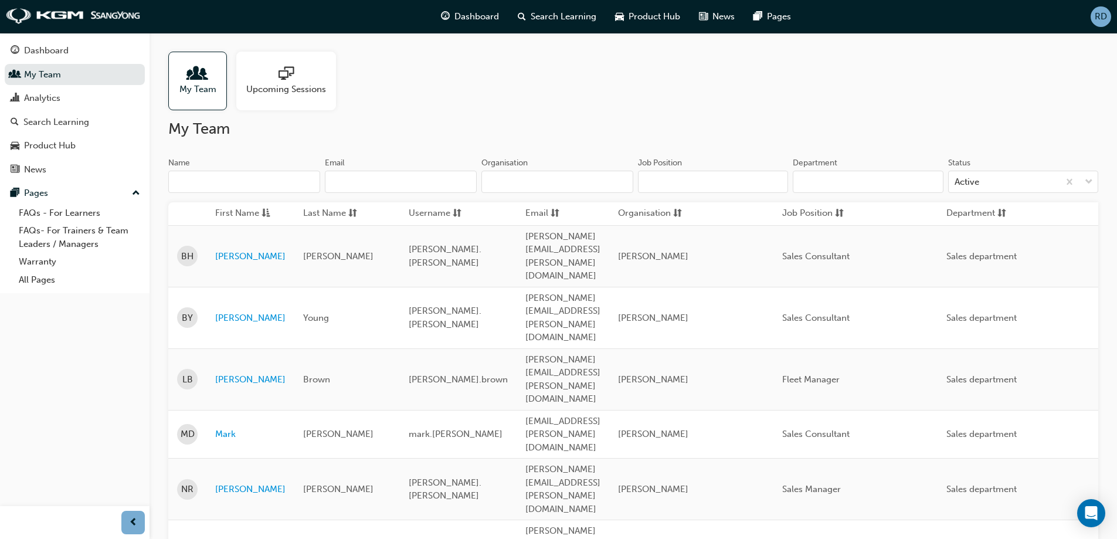
click at [280, 68] on span "sessionType_ONLINE_URL-icon" at bounding box center [286, 74] width 15 height 16
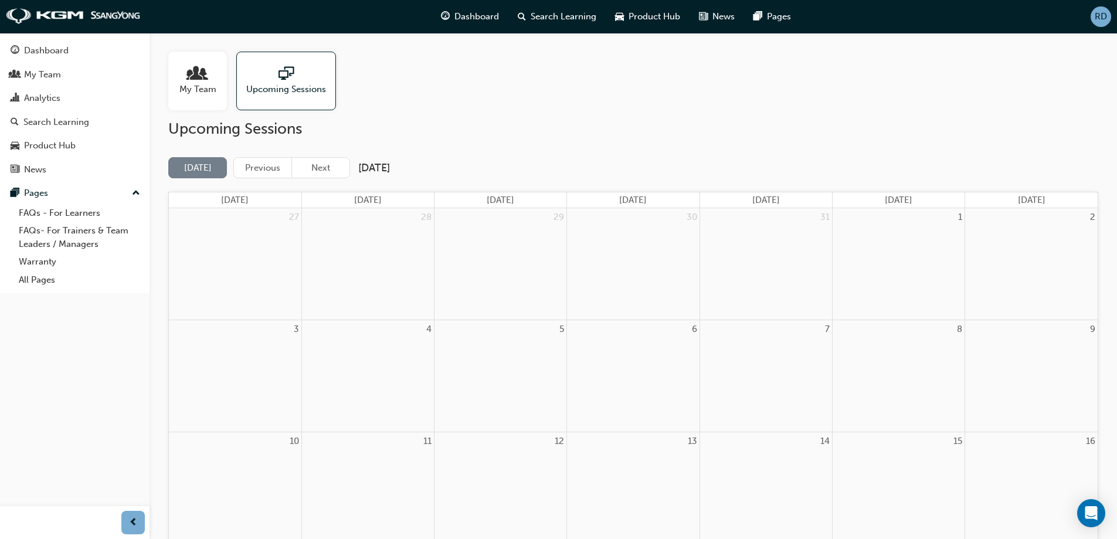
click at [216, 79] on div at bounding box center [197, 74] width 37 height 16
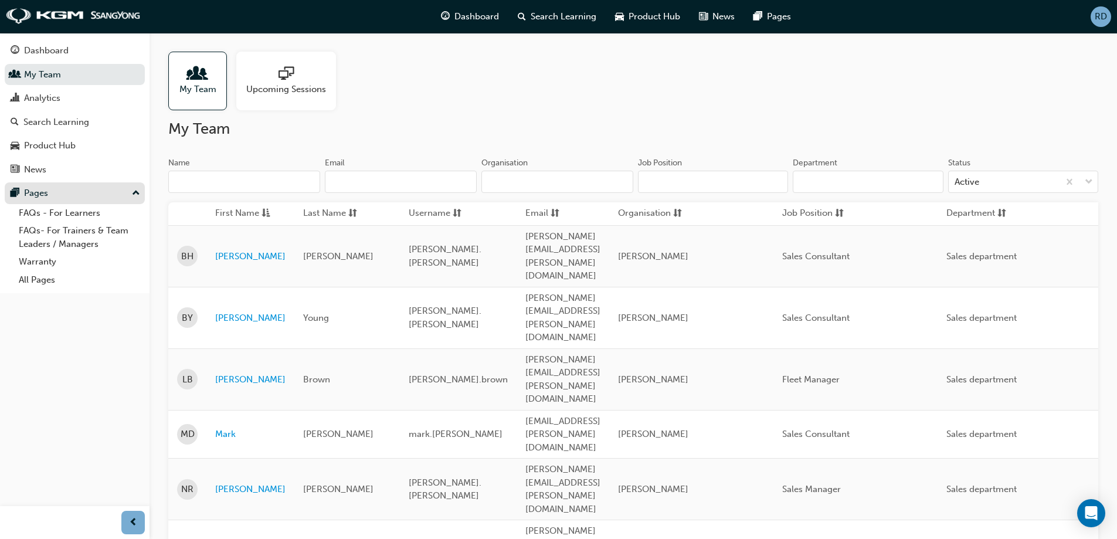
click at [58, 190] on div "Pages" at bounding box center [75, 193] width 128 height 15
click at [30, 164] on div "News" at bounding box center [35, 169] width 22 height 13
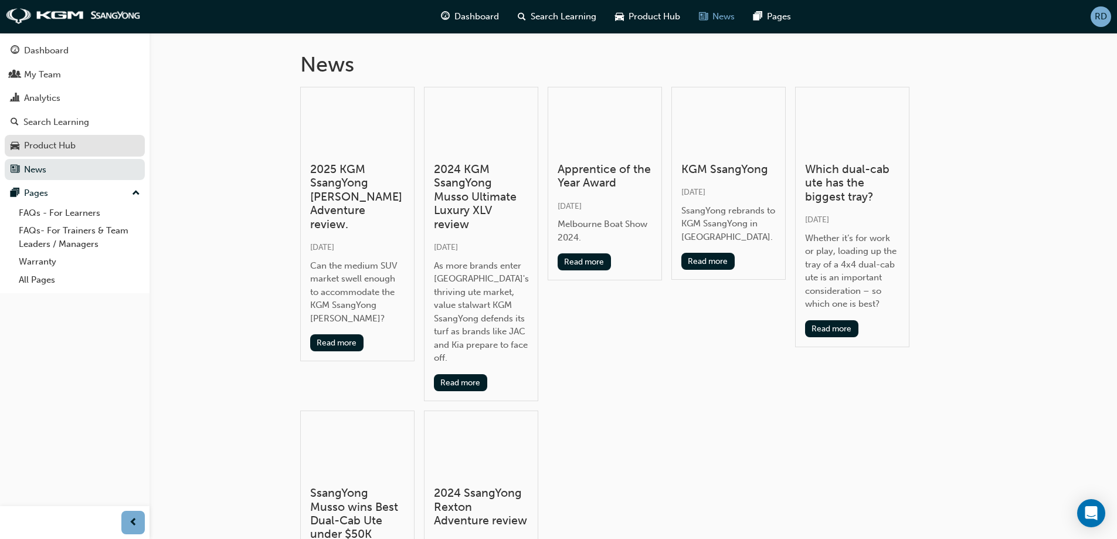
click at [38, 144] on div "Product Hub" at bounding box center [50, 145] width 52 height 13
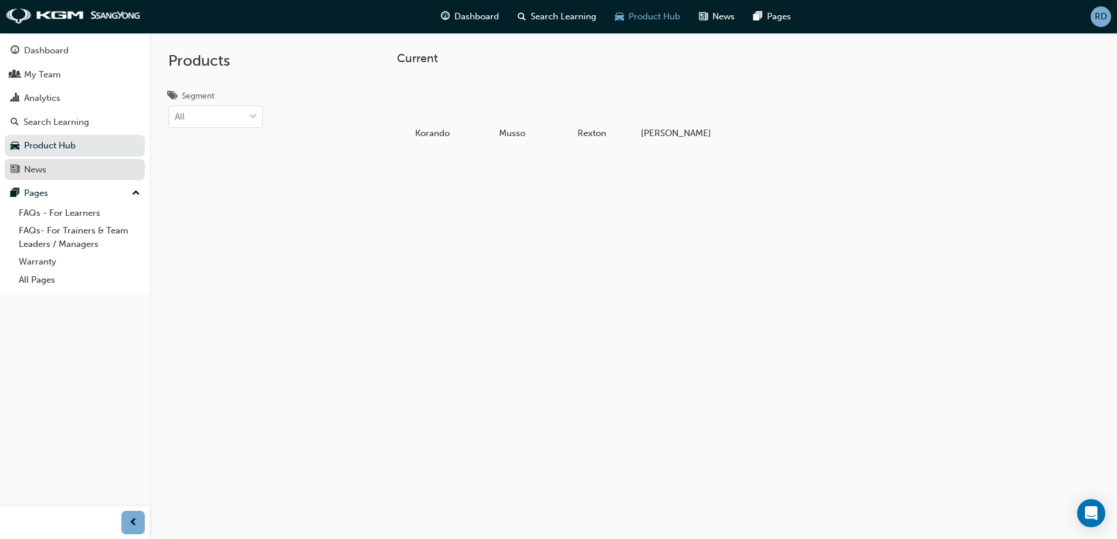
click at [43, 172] on div "News" at bounding box center [35, 169] width 22 height 13
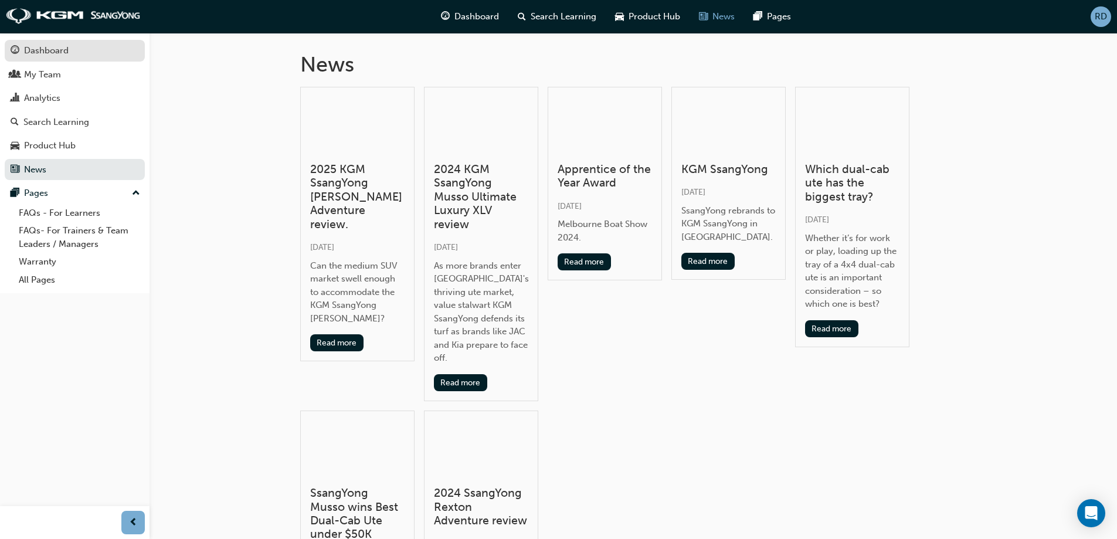
click at [43, 55] on div "Dashboard" at bounding box center [46, 50] width 45 height 13
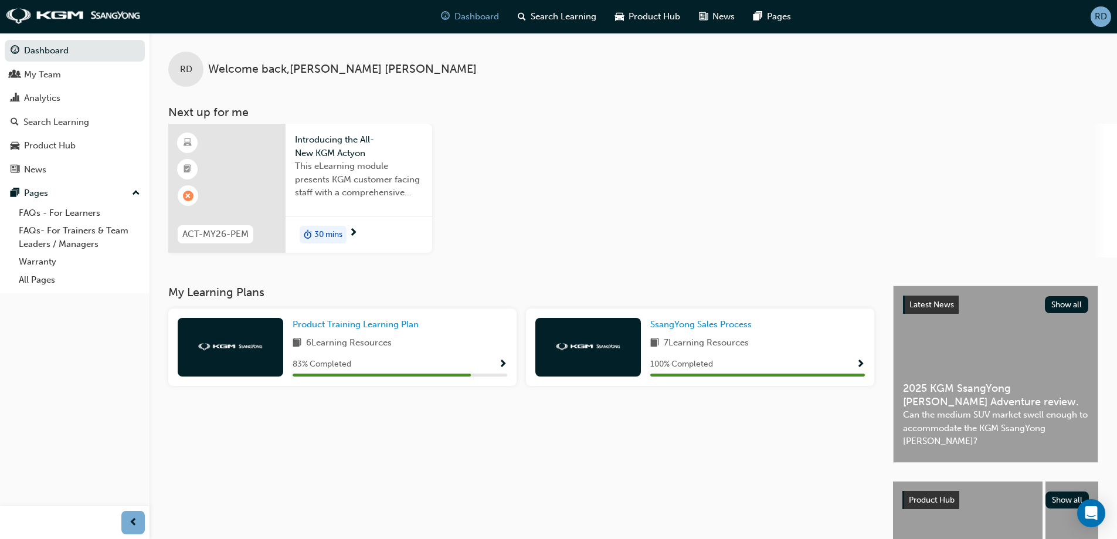
click at [1103, 15] on span "RD" at bounding box center [1101, 16] width 12 height 13
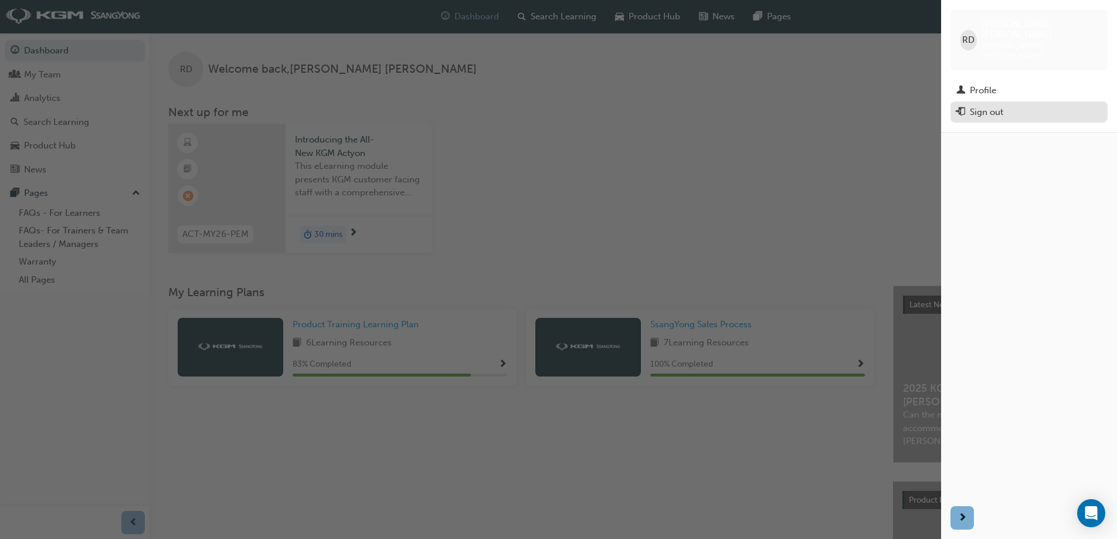
click at [976, 106] on div "Sign out" at bounding box center [986, 112] width 33 height 13
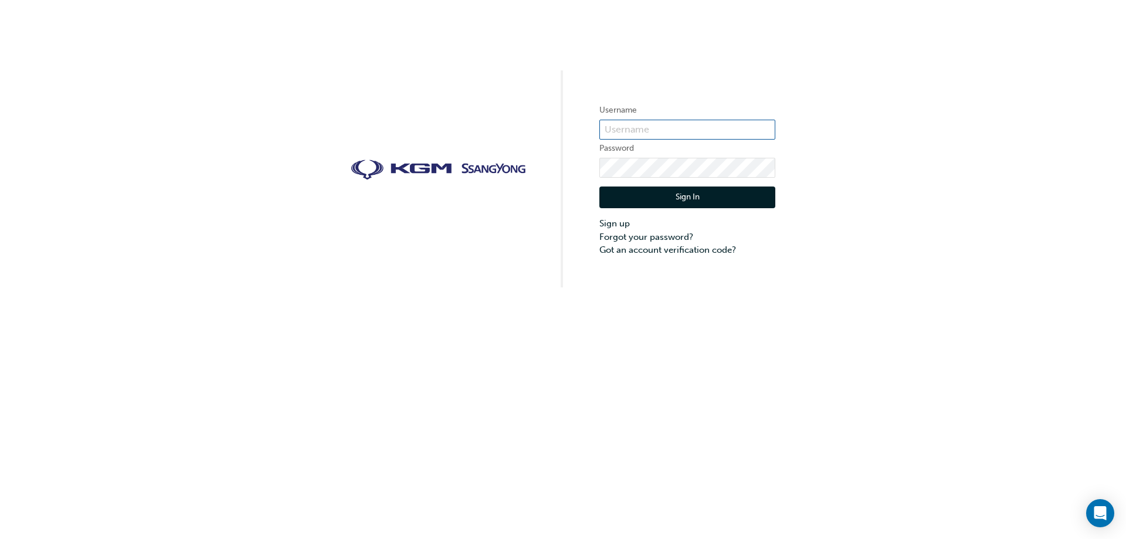
click at [653, 130] on input "text" at bounding box center [687, 130] width 176 height 20
type input "[PERSON_NAME][EMAIL_ADDRESS][PERSON_NAME][DOMAIN_NAME]"
click at [620, 196] on button "Sign In" at bounding box center [687, 197] width 176 height 22
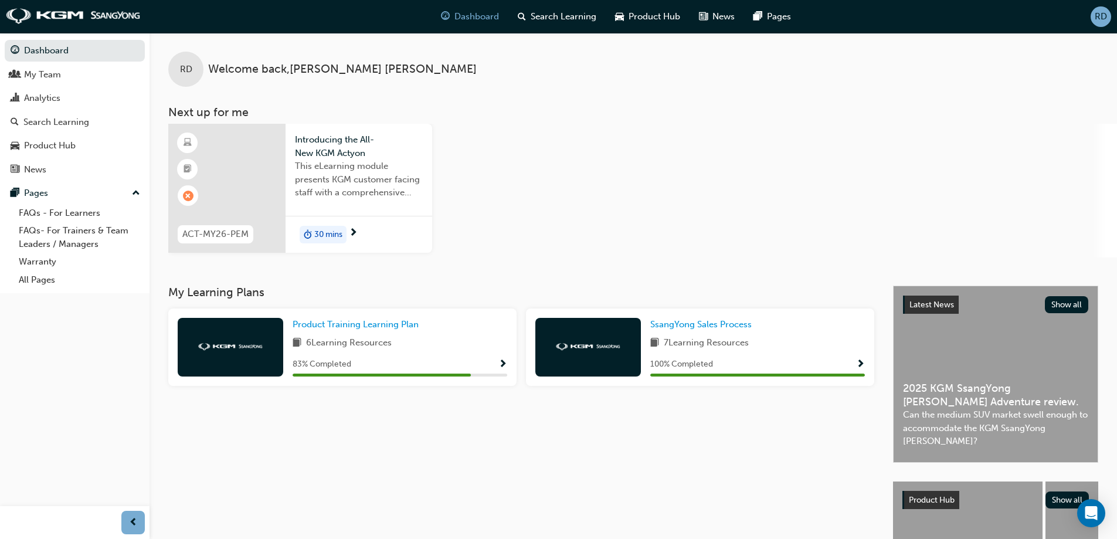
click at [319, 228] on span "30 mins" at bounding box center [328, 234] width 28 height 13
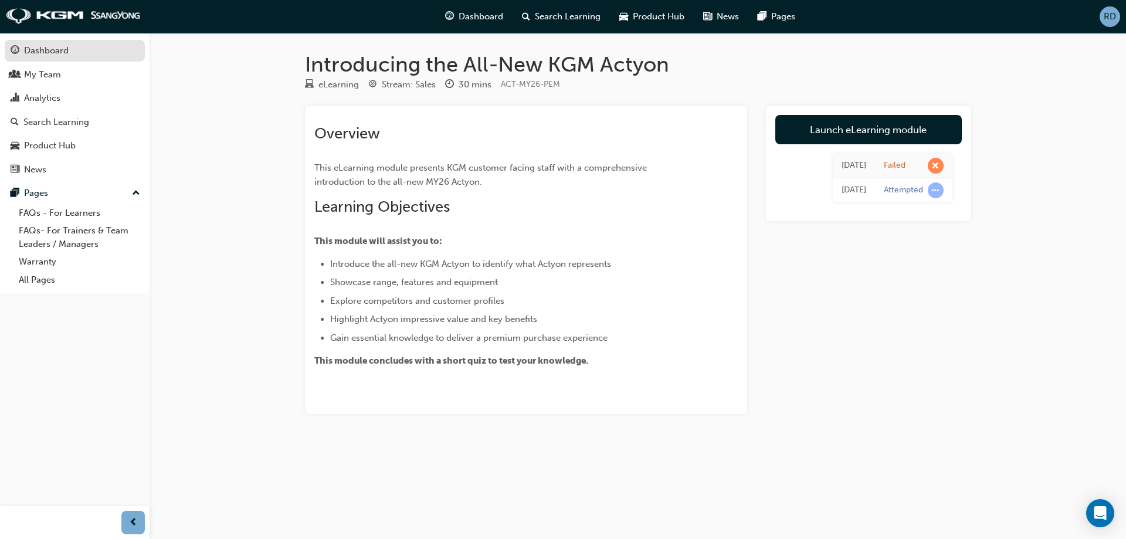
click at [30, 47] on div "Dashboard" at bounding box center [46, 50] width 45 height 13
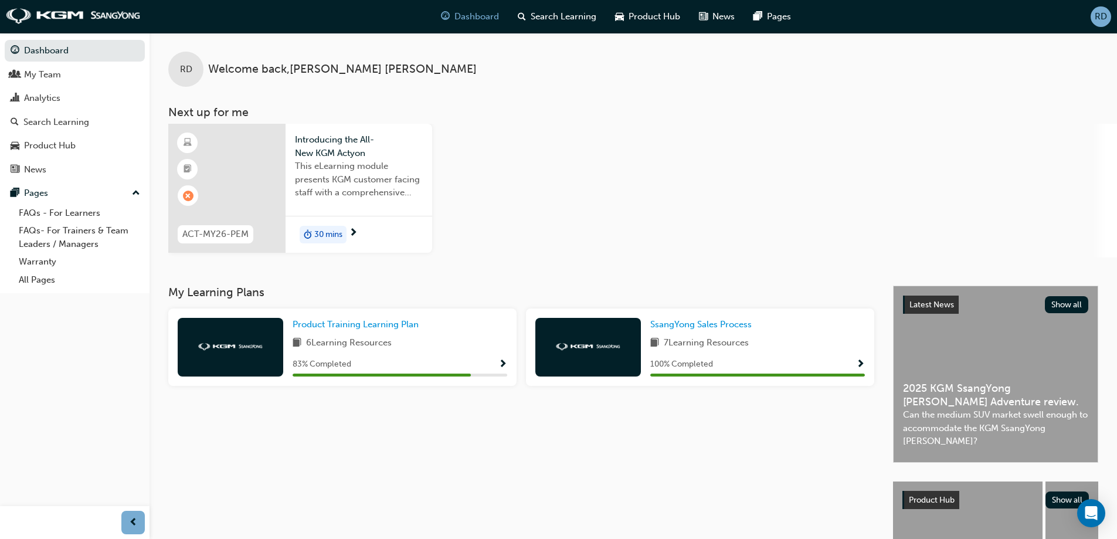
click at [1102, 18] on span "RD" at bounding box center [1101, 16] width 12 height 13
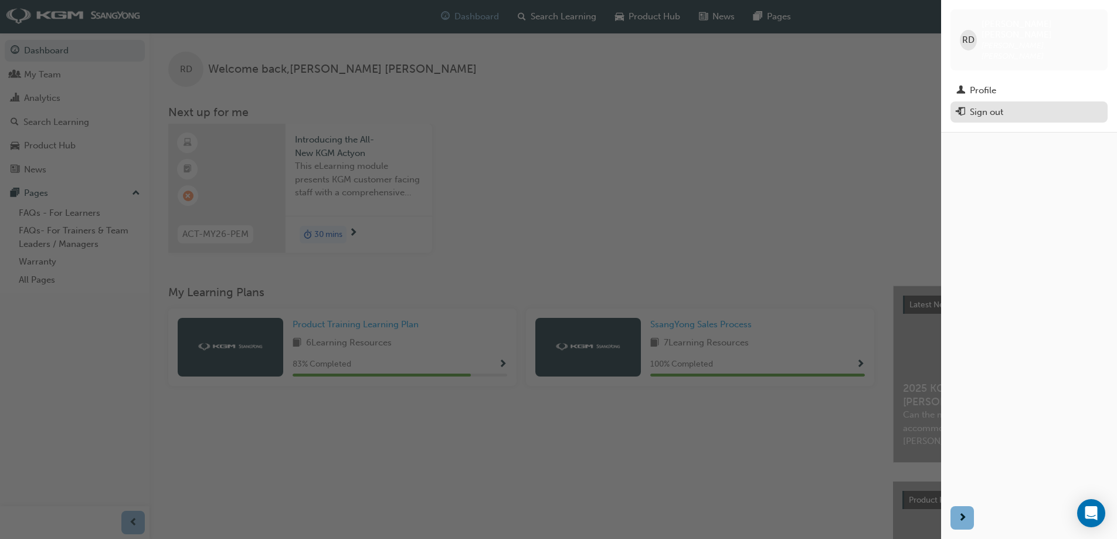
click at [977, 106] on div "Sign out" at bounding box center [986, 112] width 33 height 13
